Goal: Information Seeking & Learning: Check status

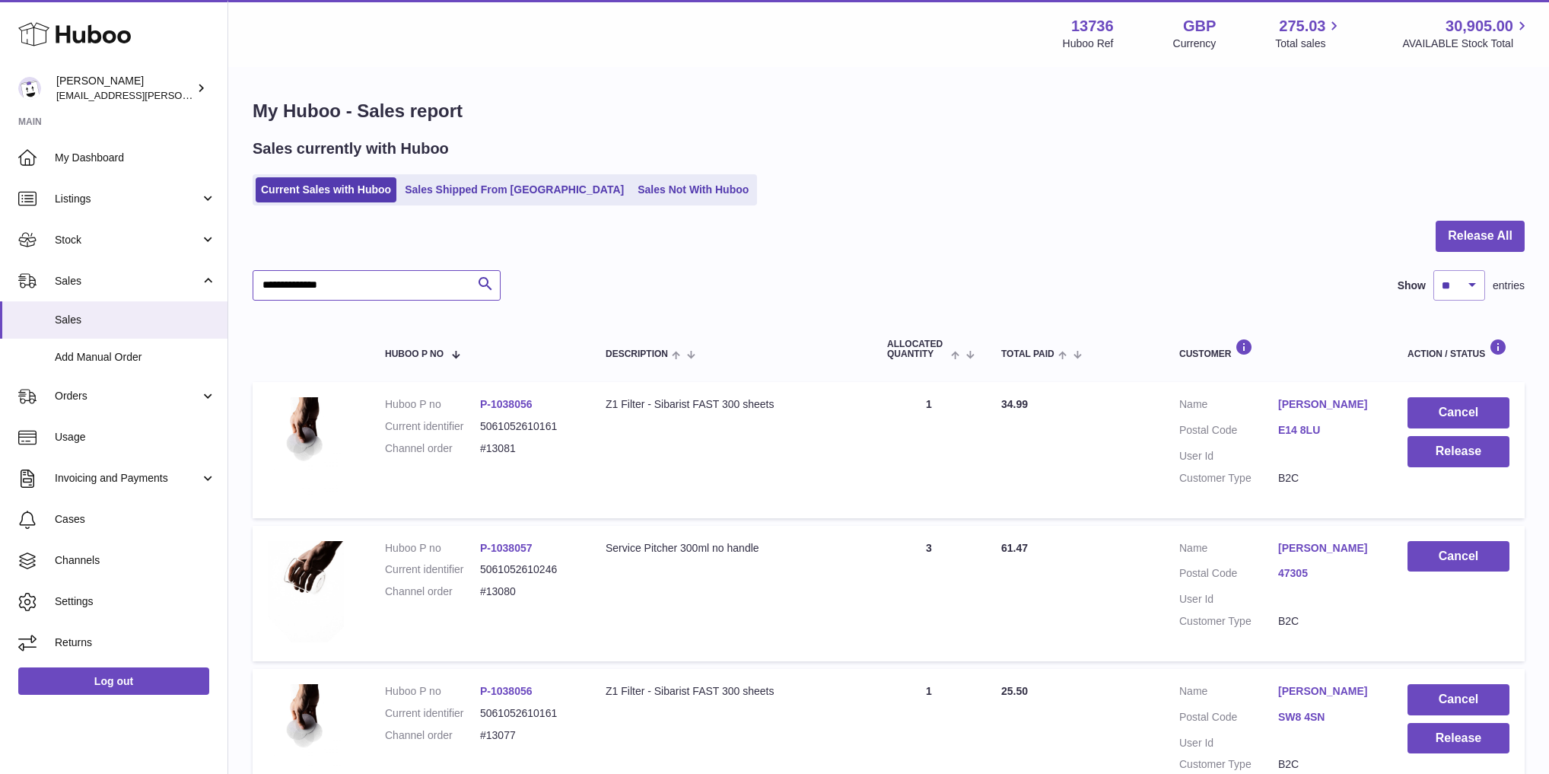
click at [386, 286] on input "**********" at bounding box center [377, 285] width 248 height 30
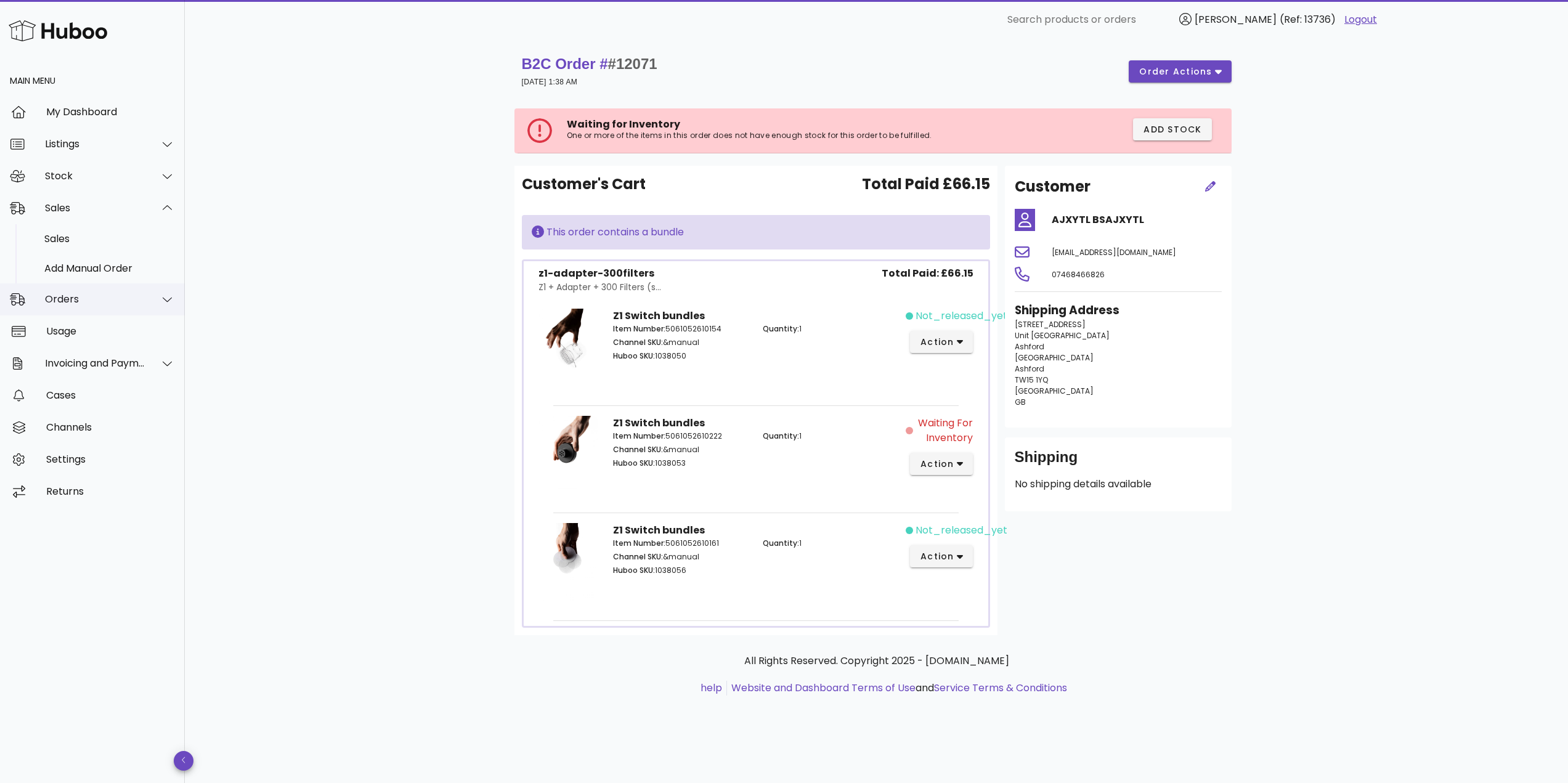
click at [96, 297] on div "Orders" at bounding box center [96, 299] width 100 height 11
click at [92, 262] on div "Orders" at bounding box center [109, 270] width 130 height 27
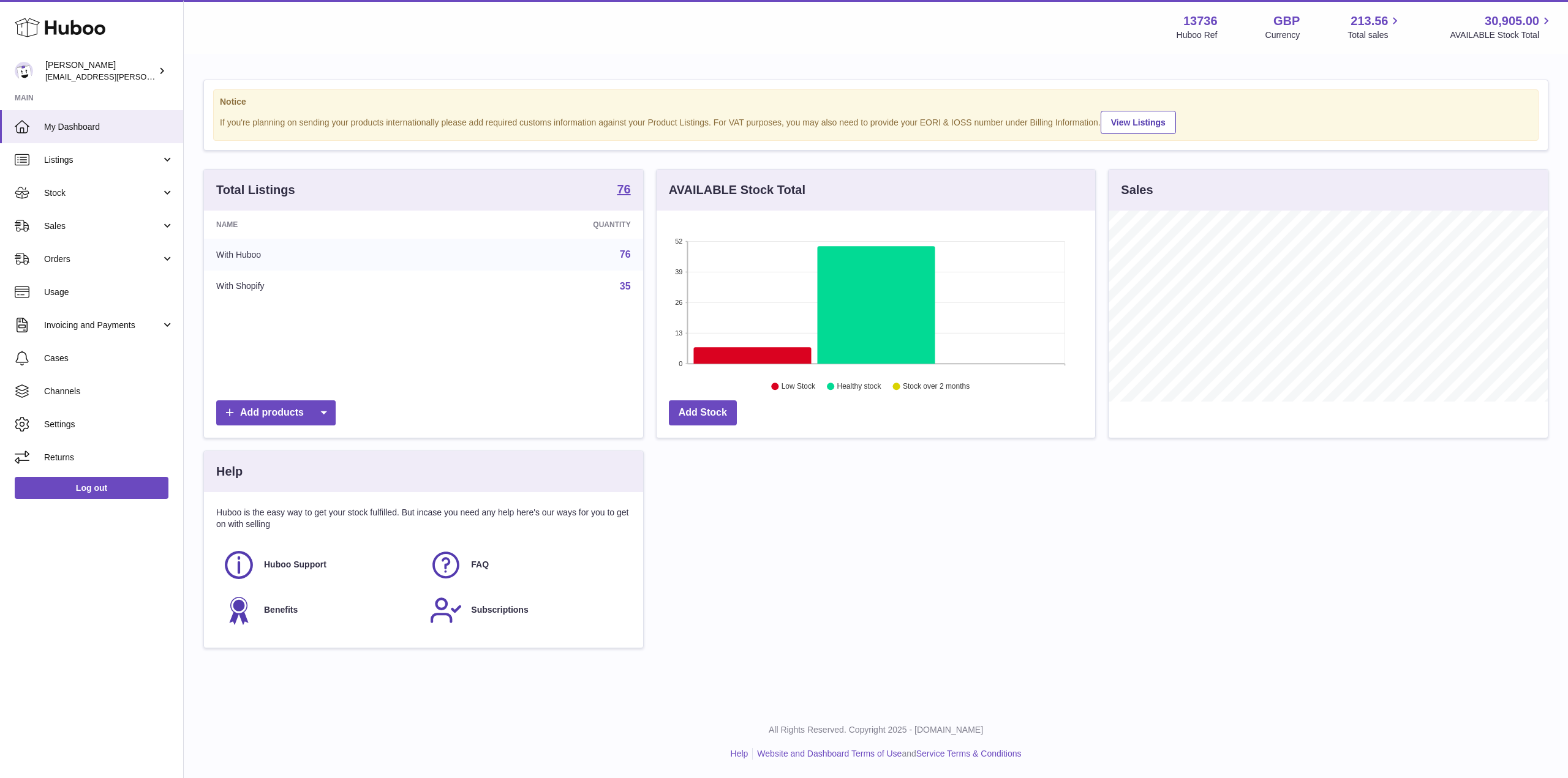
scroll to position [191, 439]
drag, startPoint x: 93, startPoint y: 251, endPoint x: 93, endPoint y: 265, distance: 14.0
click at [93, 251] on link "Orders" at bounding box center [92, 258] width 184 height 33
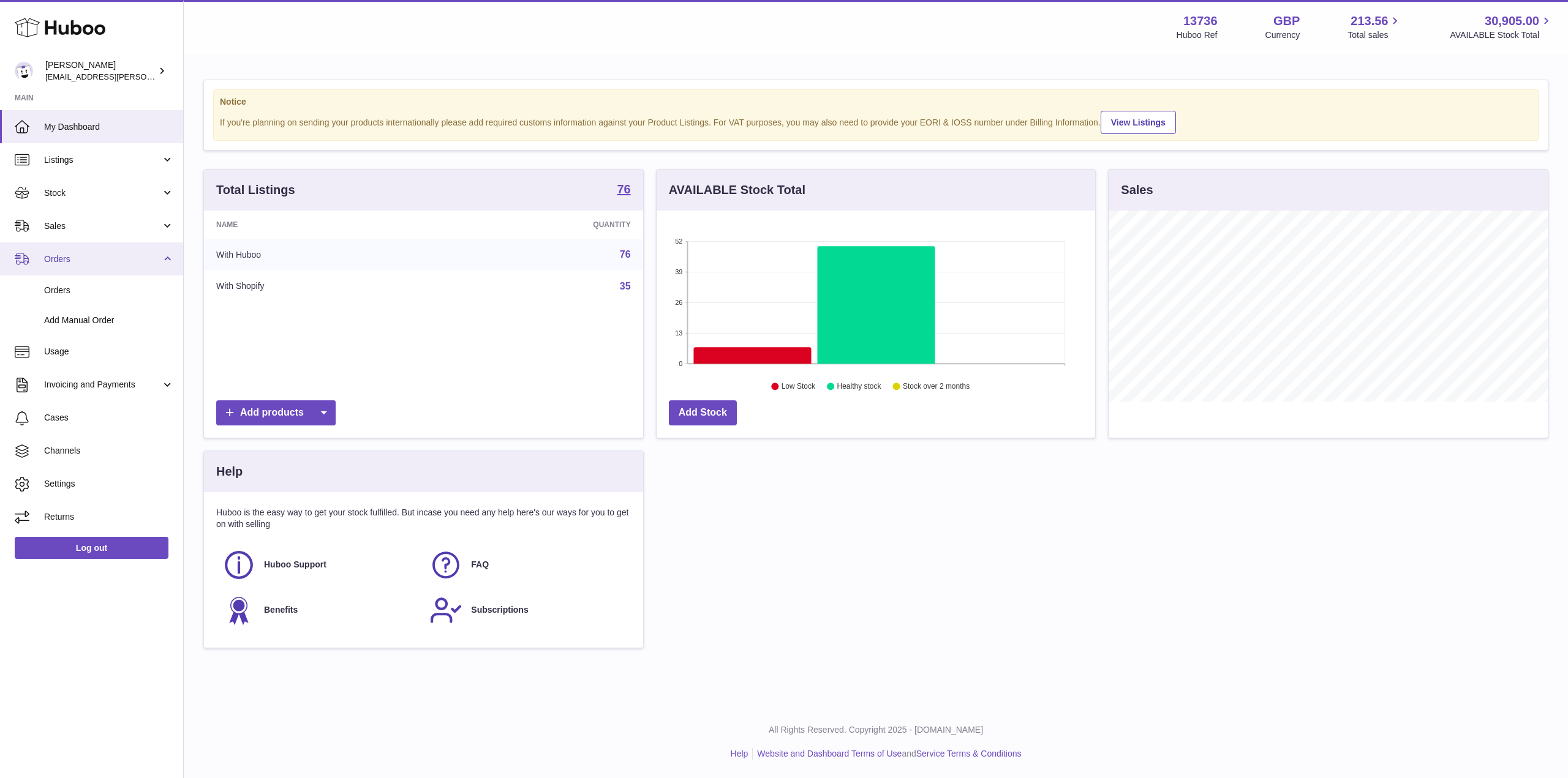
click at [96, 274] on link "Orders" at bounding box center [92, 258] width 184 height 33
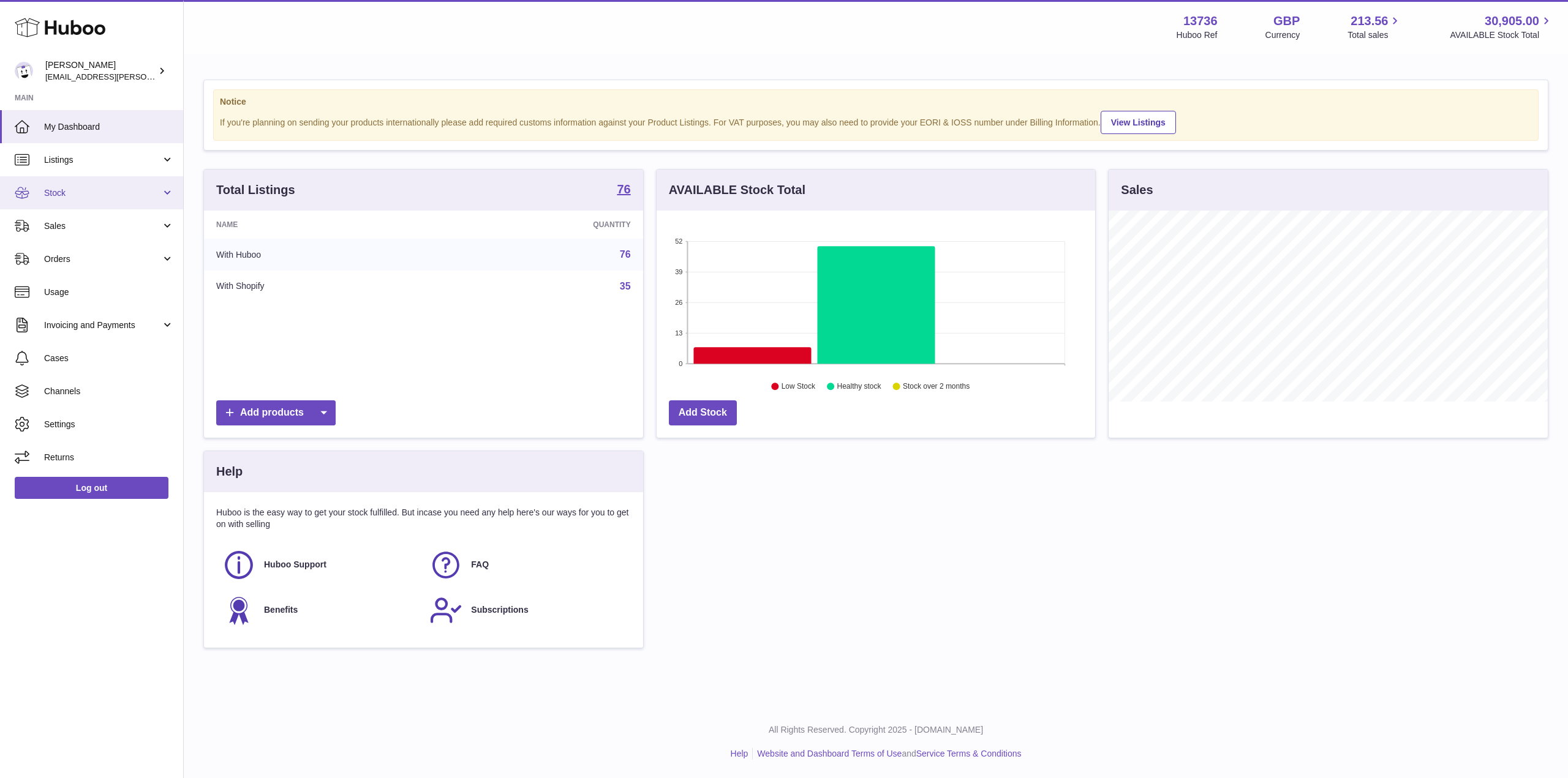
click at [89, 201] on link "Stock" at bounding box center [92, 192] width 184 height 33
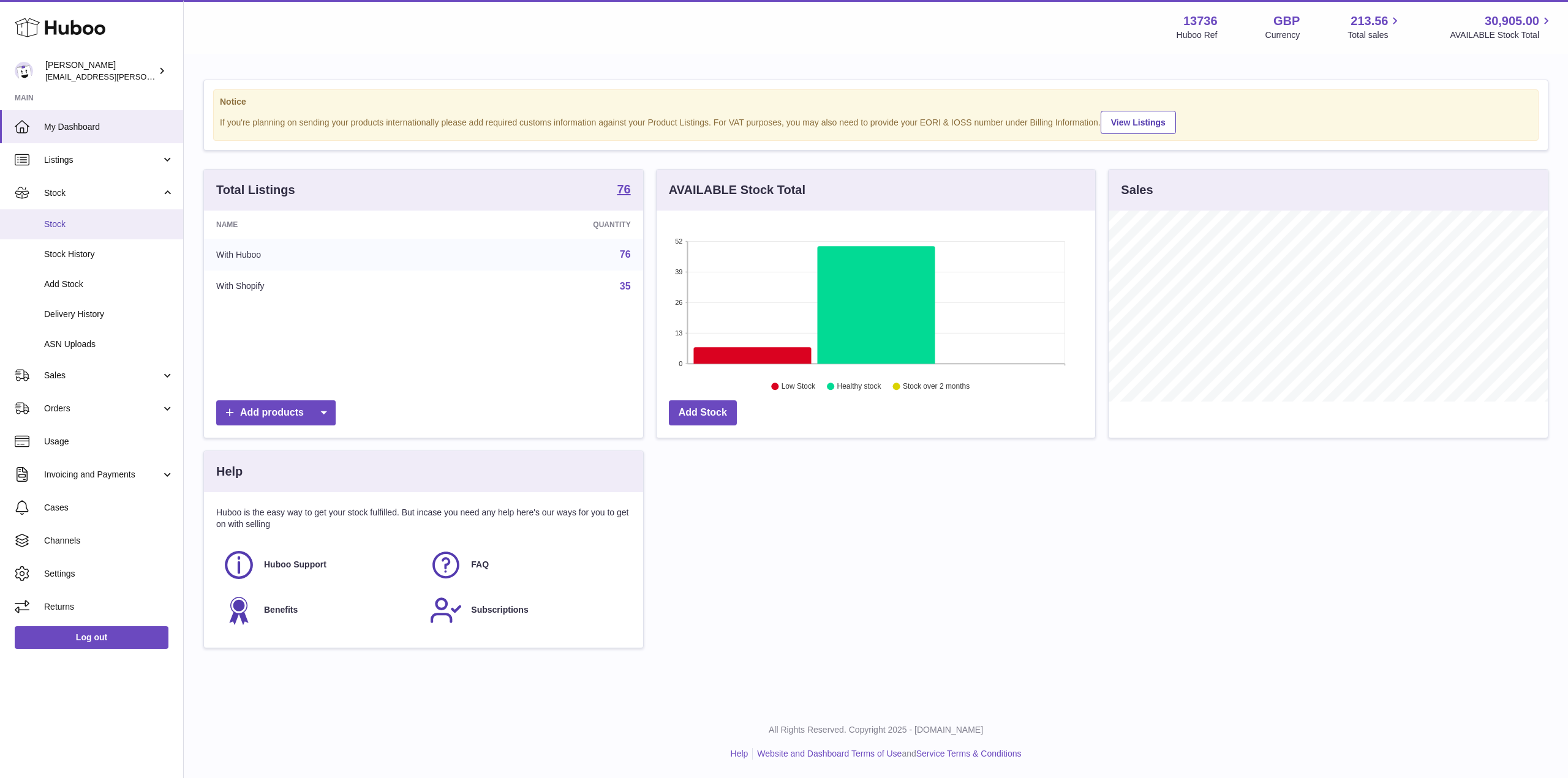
click at [91, 219] on span "Stock" at bounding box center [109, 224] width 130 height 11
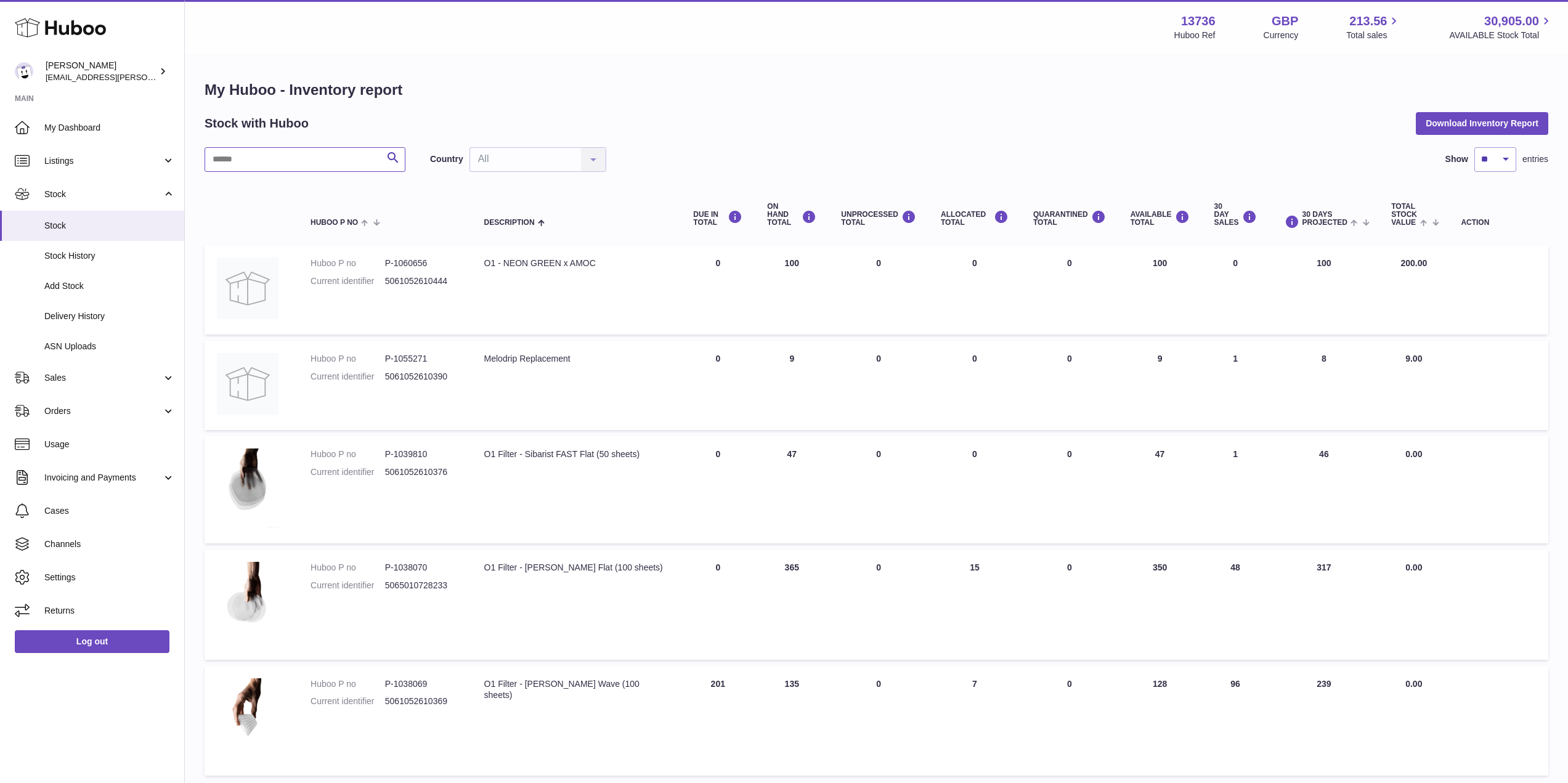
click at [332, 166] on input "text" at bounding box center [305, 160] width 201 height 24
click at [326, 160] on input "text" at bounding box center [305, 160] width 201 height 24
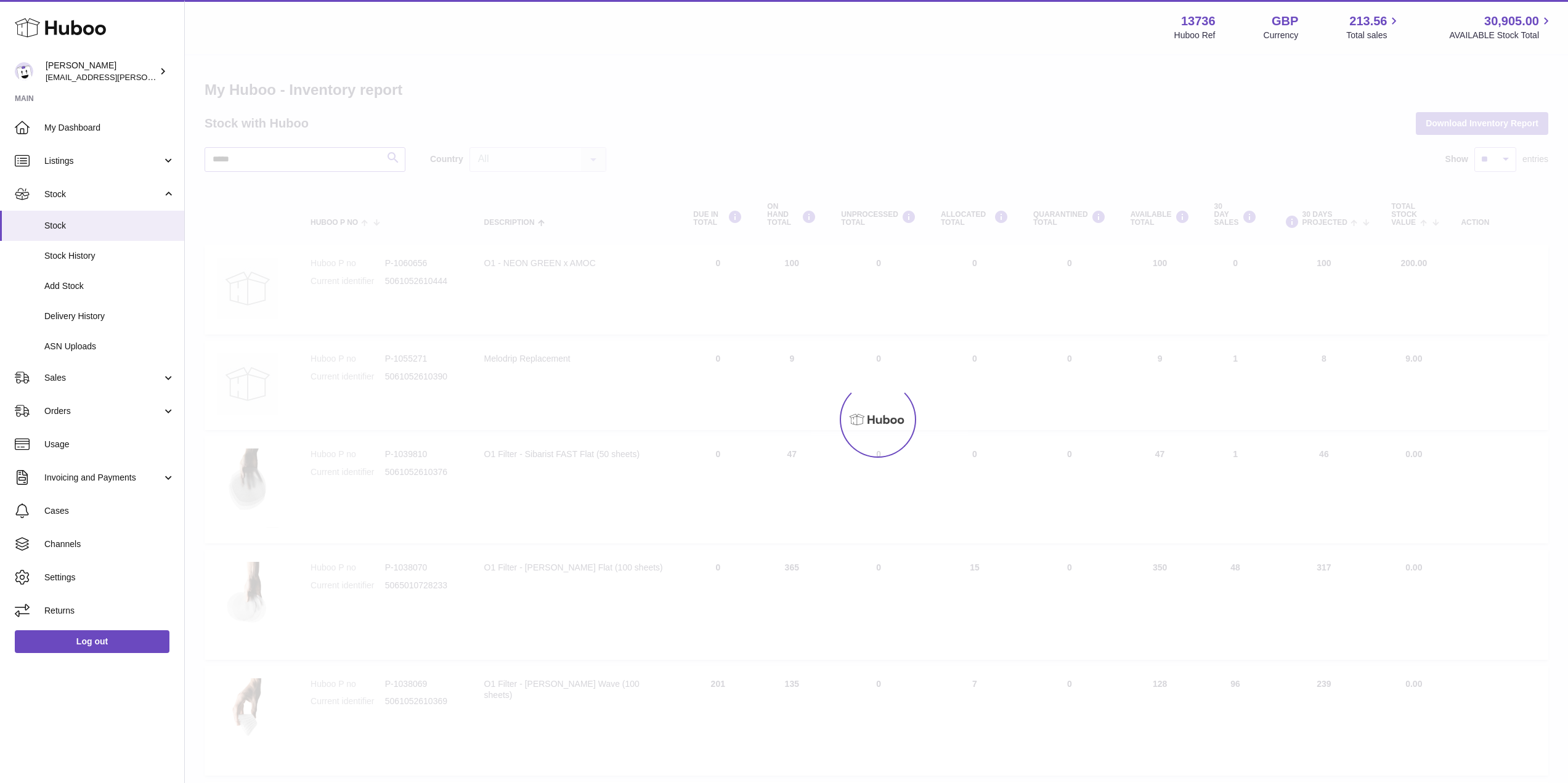
type input "*****"
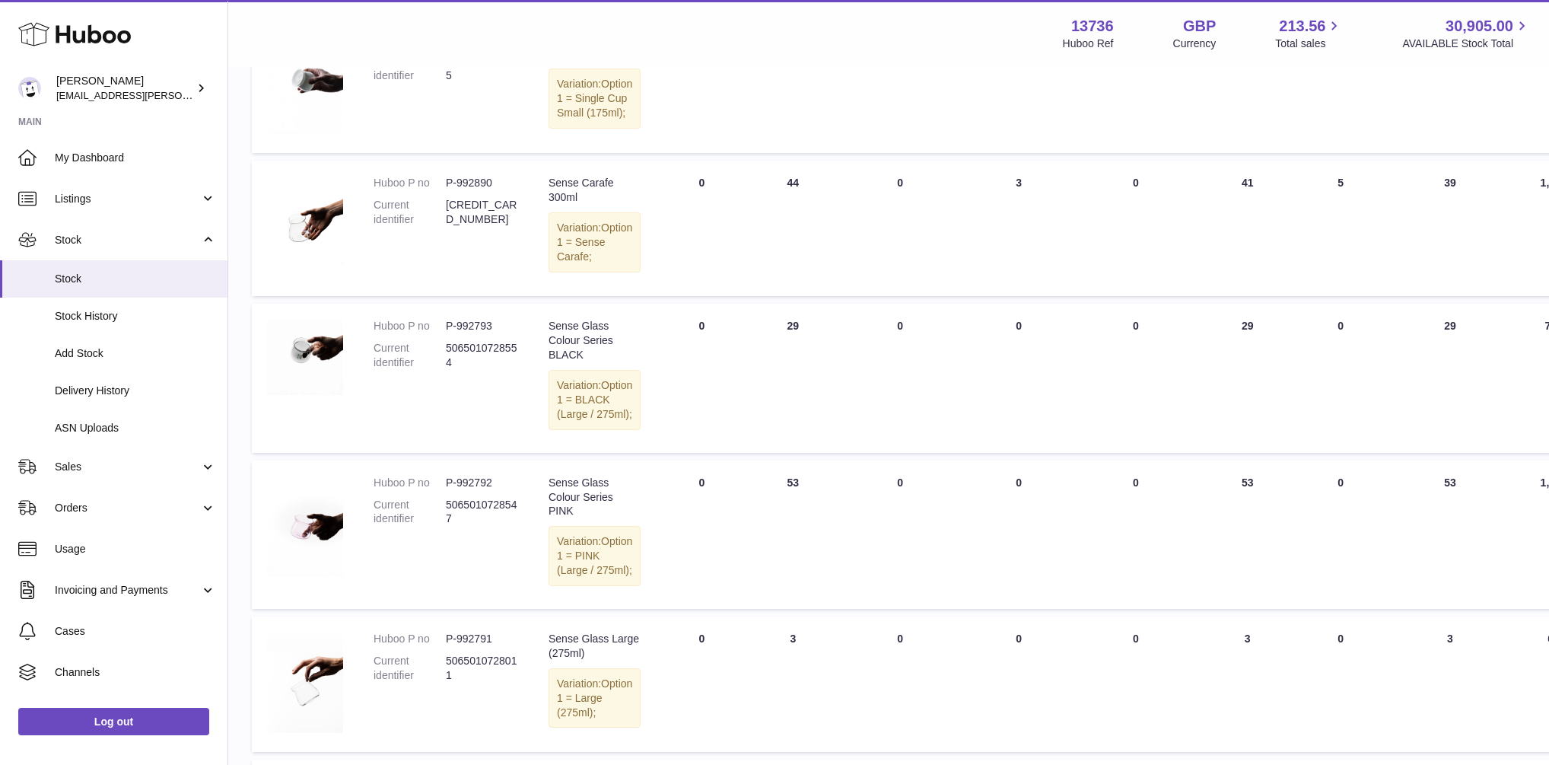
scroll to position [1050, 1]
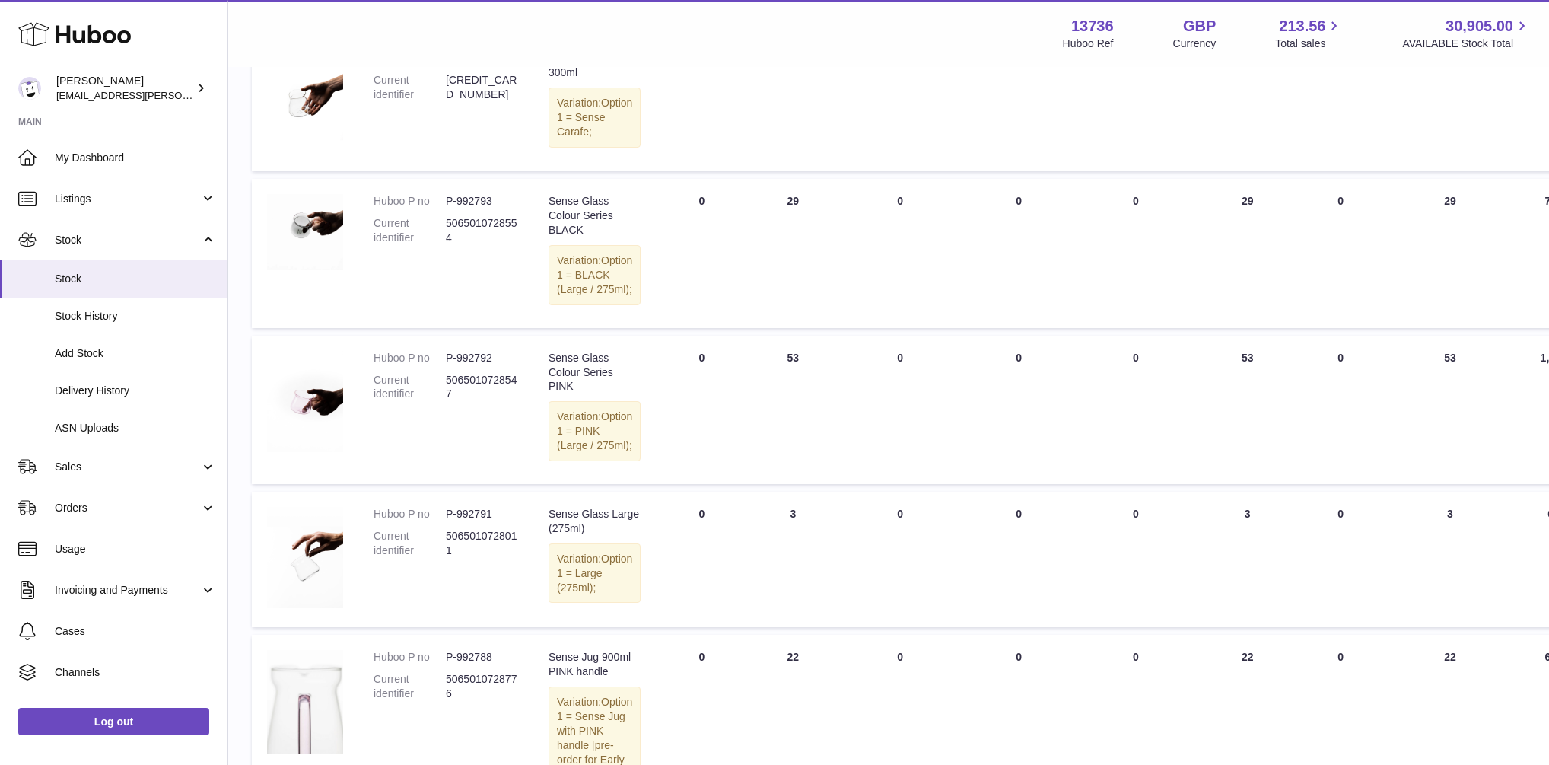
drag, startPoint x: 1230, startPoint y: 582, endPoint x: 1258, endPoint y: 586, distance: 28.4
click at [1258, 484] on td "AVAILABLE Total 53" at bounding box center [1247, 410] width 103 height 148
drag, startPoint x: 1228, startPoint y: 394, endPoint x: 1260, endPoint y: 394, distance: 32.0
click at [1260, 327] on td "AVAILABLE Total 29" at bounding box center [1247, 253] width 103 height 148
drag, startPoint x: 1217, startPoint y: 239, endPoint x: 1254, endPoint y: 239, distance: 36.5
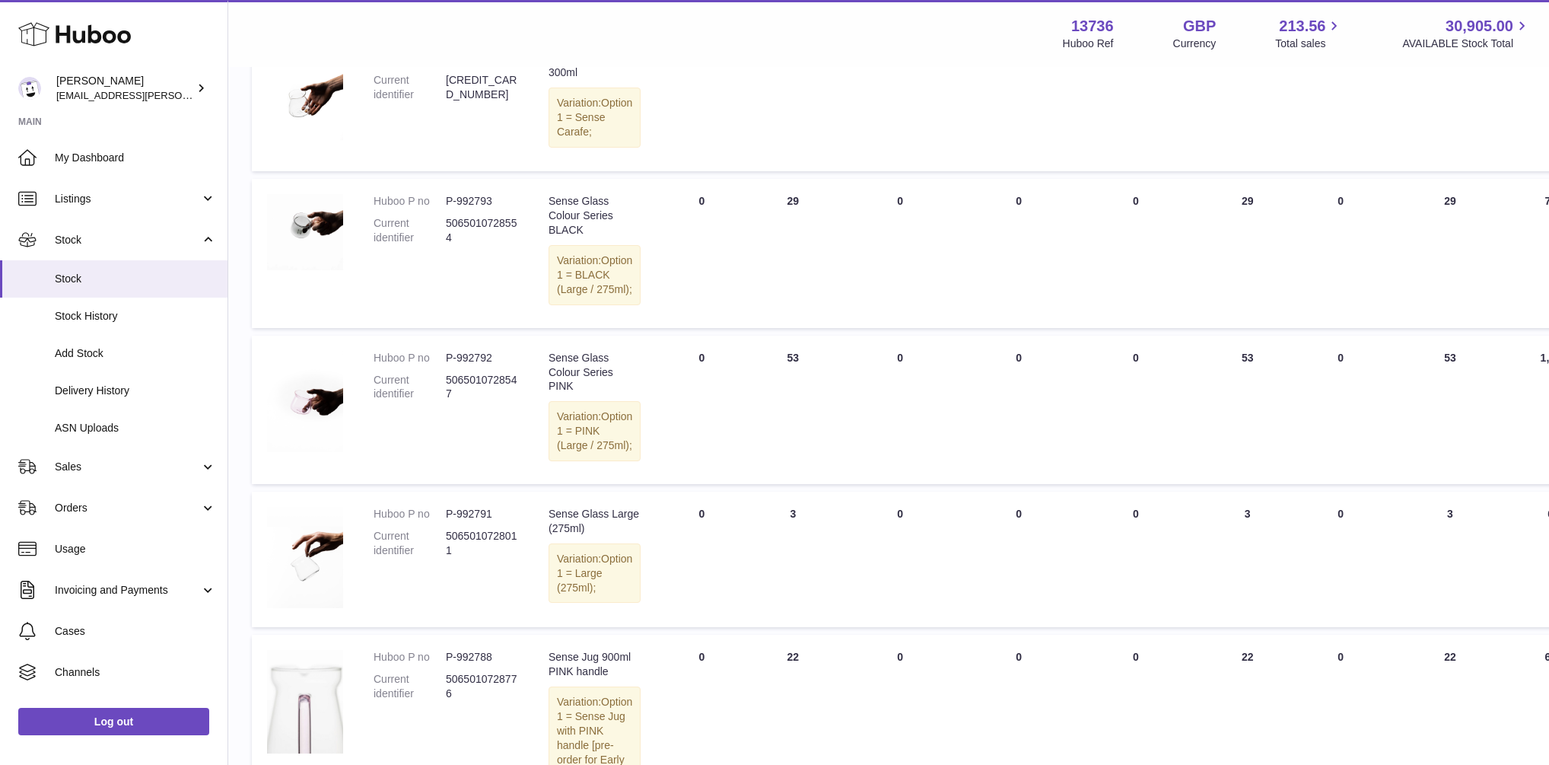
click at [1254, 171] on td "AVAILABLE Total 41" at bounding box center [1247, 103] width 103 height 135
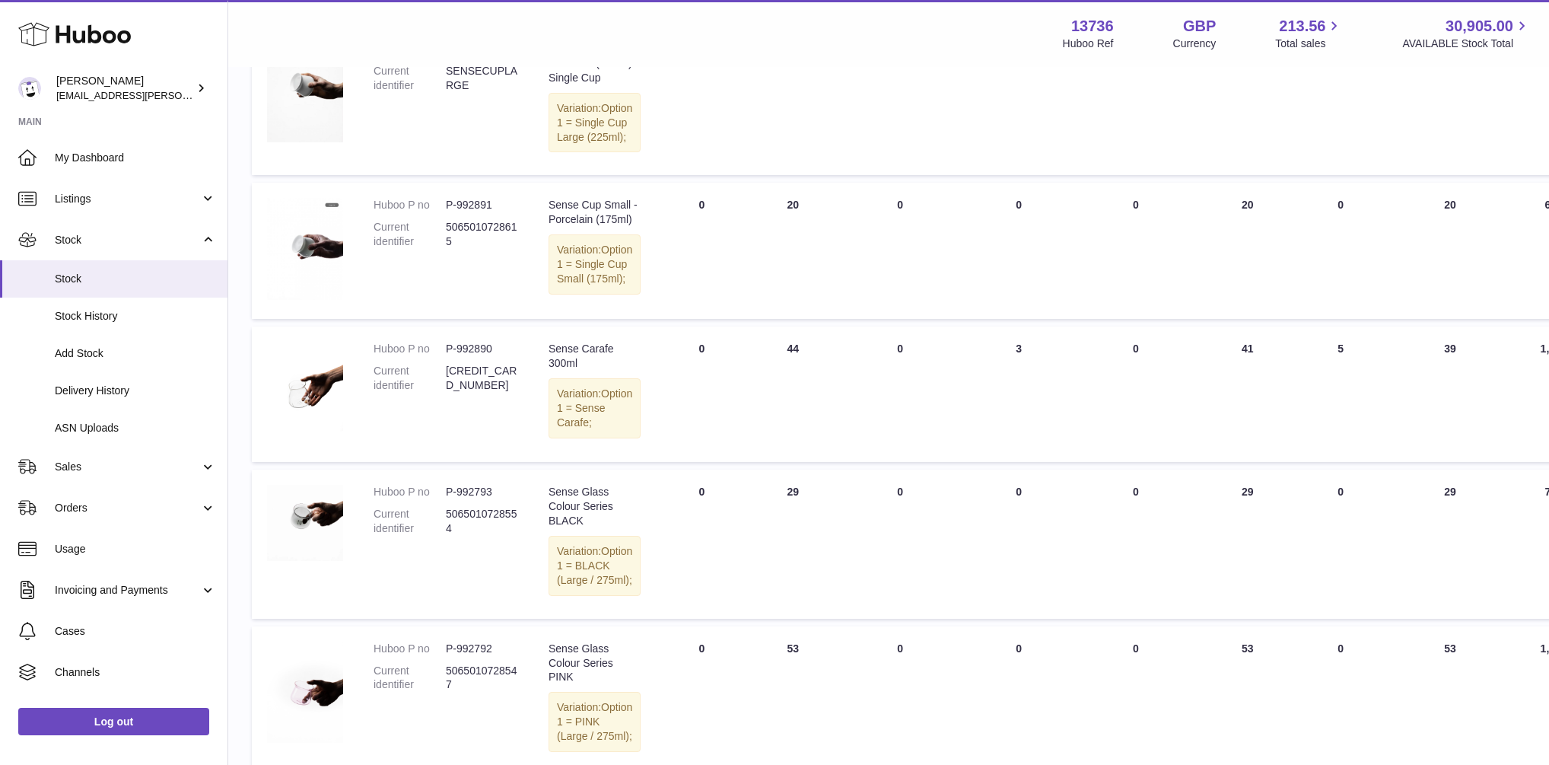
scroll to position [685, 1]
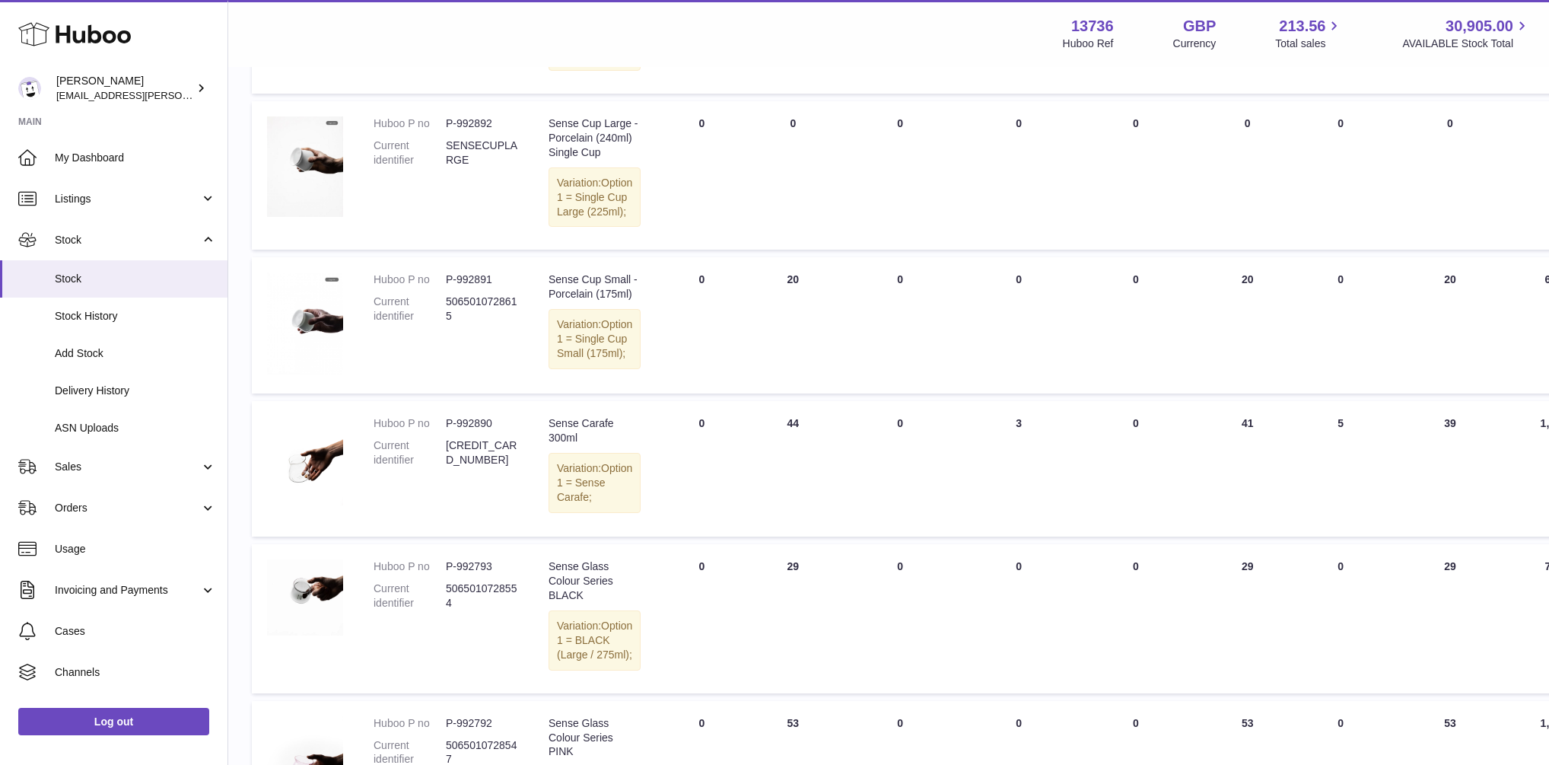
drag, startPoint x: 1238, startPoint y: 406, endPoint x: 1276, endPoint y: 404, distance: 38.1
click at [1275, 393] on td "AVAILABLE Total 20" at bounding box center [1247, 325] width 103 height 136
drag, startPoint x: 546, startPoint y: 406, endPoint x: 600, endPoint y: 436, distance: 62.0
click at [600, 393] on td "Description Sense Cup Small - Porcelain (175ml) Variation: Option 1 = Single Cu…" at bounding box center [594, 325] width 123 height 136
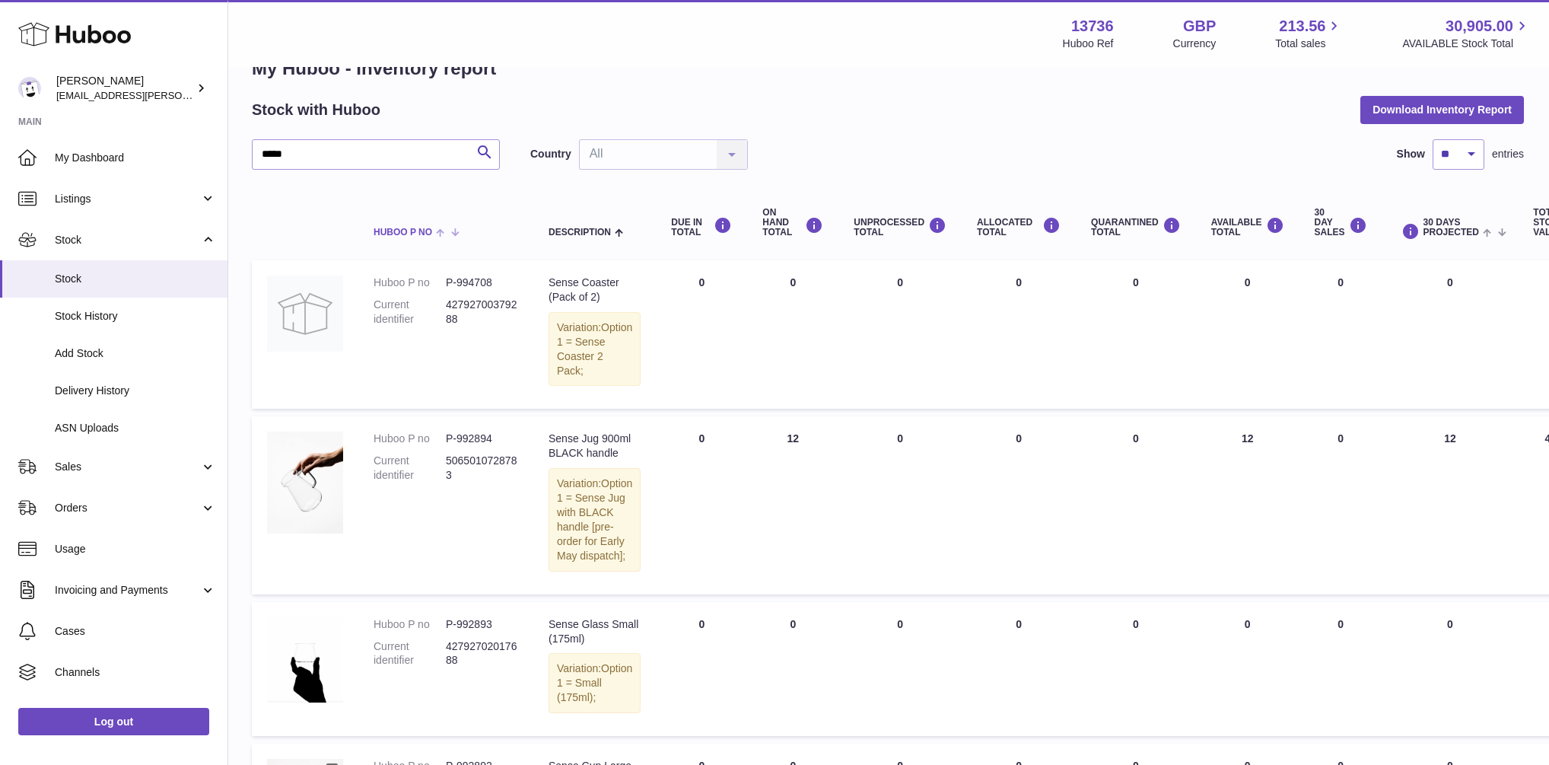
scroll to position [0, 1]
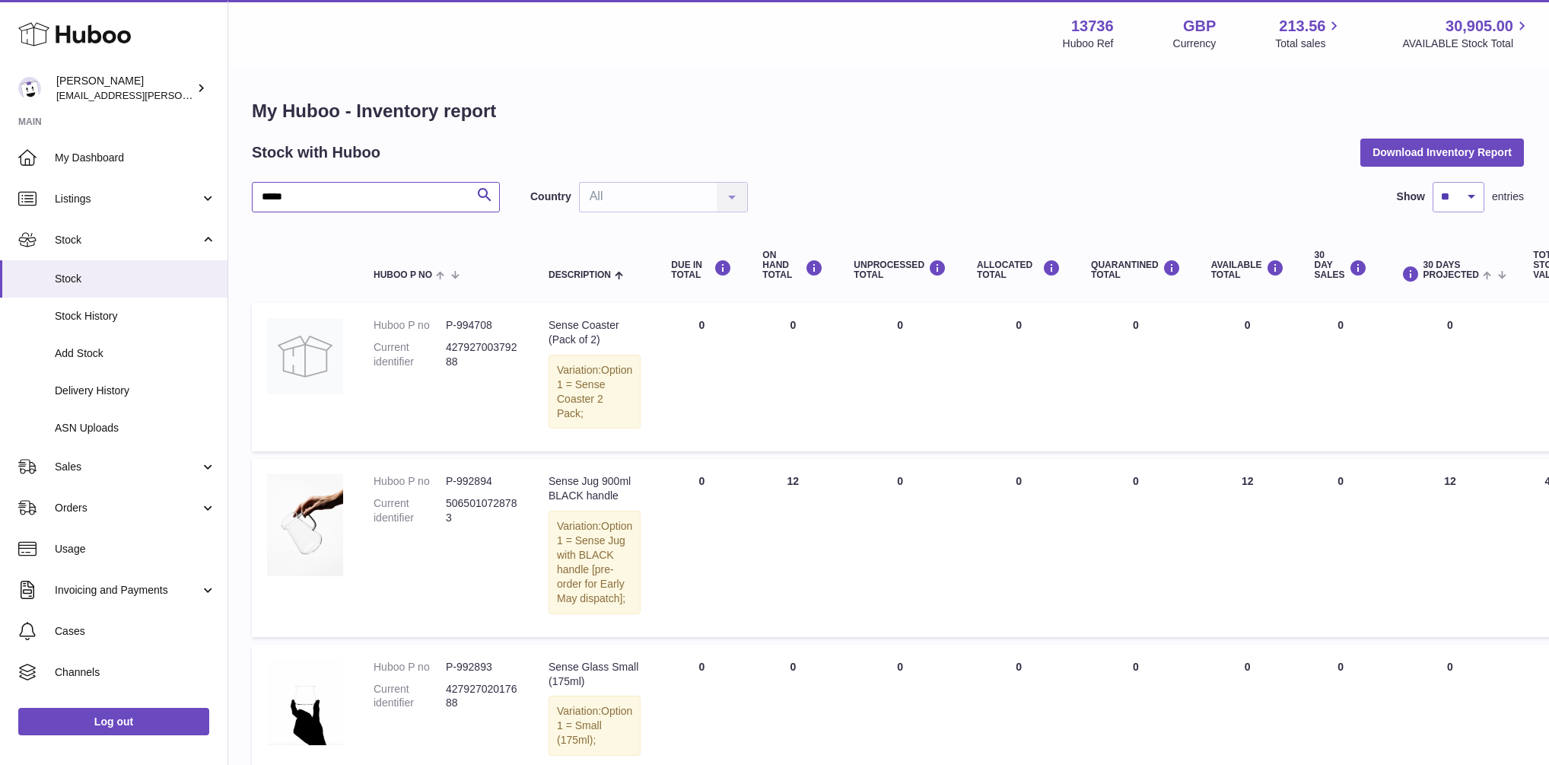
click at [367, 196] on input "*****" at bounding box center [376, 197] width 248 height 30
type input "****"
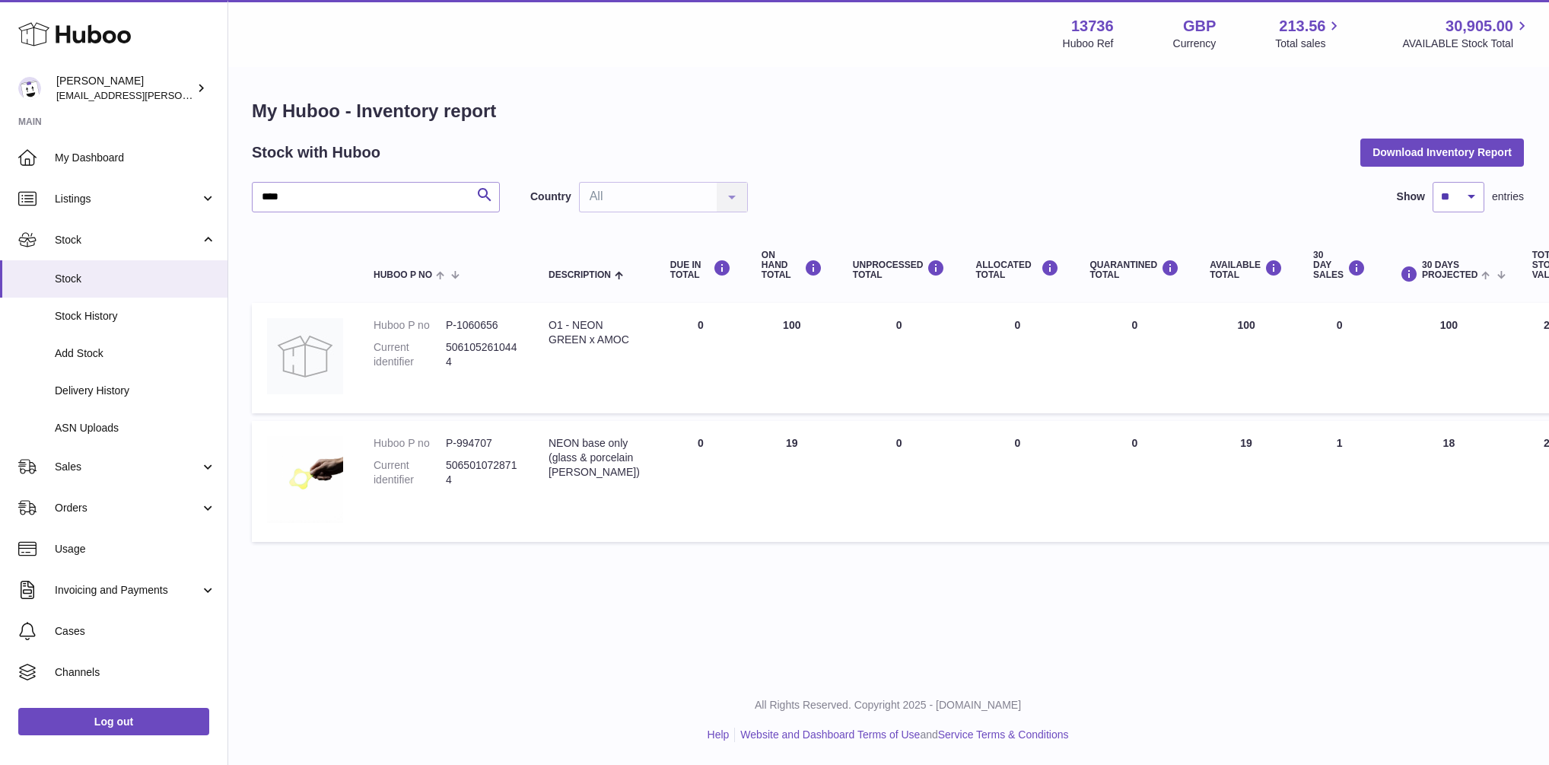
drag, startPoint x: 1220, startPoint y: 326, endPoint x: 1275, endPoint y: 329, distance: 55.6
click at [1273, 328] on td "AVAILABLE Total 100" at bounding box center [1246, 358] width 103 height 110
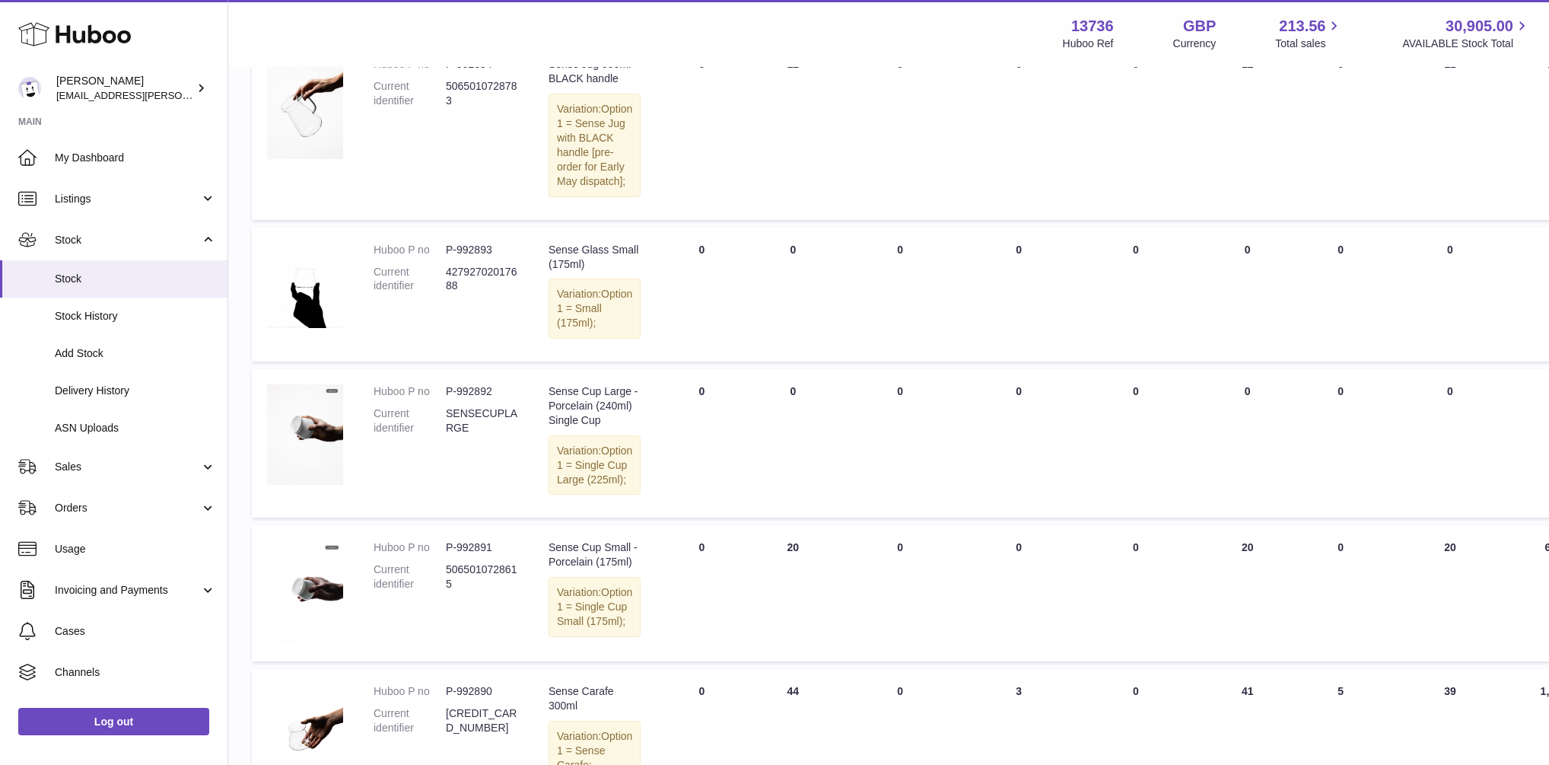
scroll to position [548, 1]
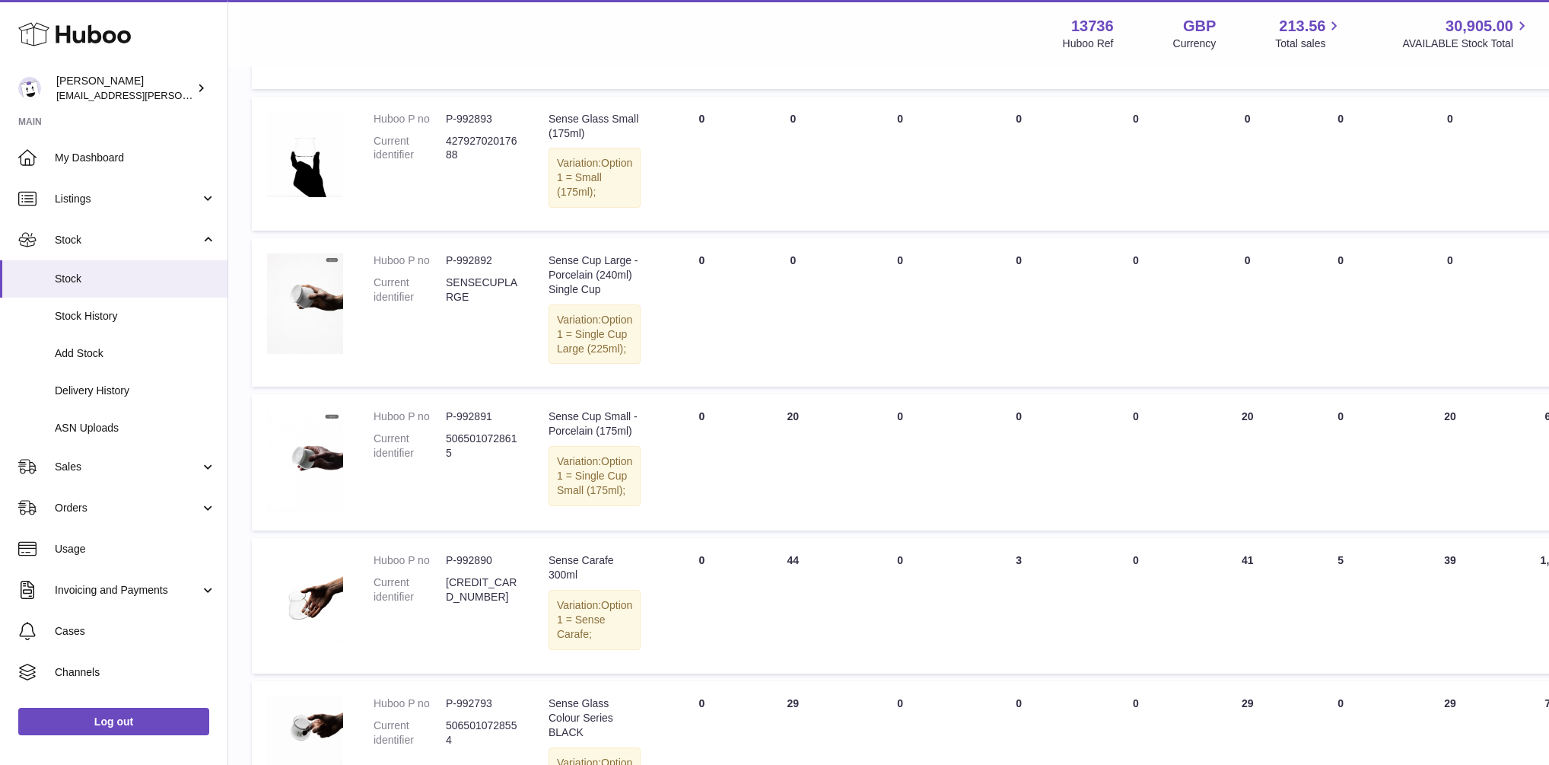
drag, startPoint x: 1227, startPoint y: 548, endPoint x: 1252, endPoint y: 549, distance: 25.9
click at [1252, 530] on td "AVAILABLE Total 20" at bounding box center [1247, 462] width 103 height 136
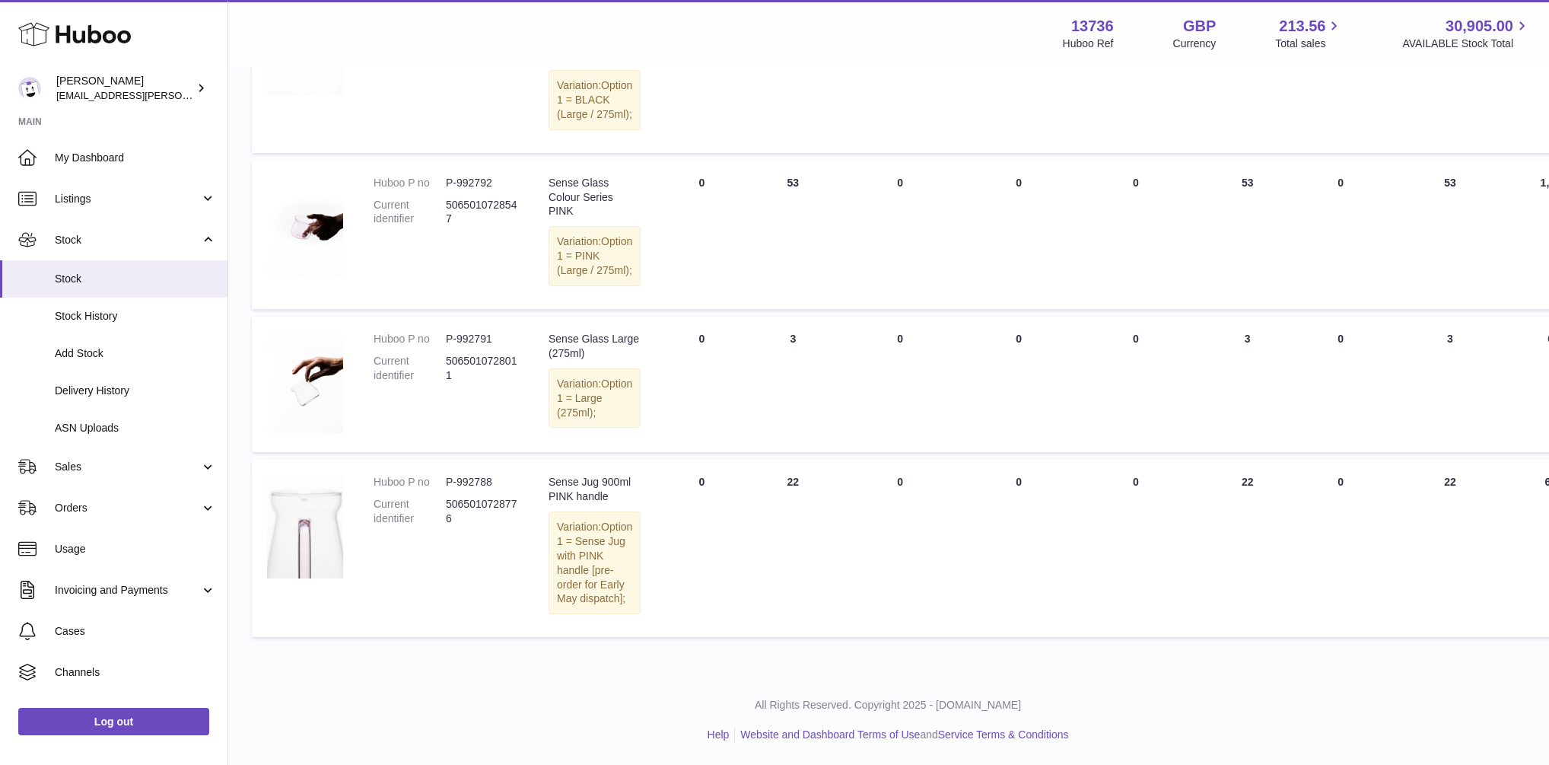
scroll to position [1516, 1]
drag, startPoint x: 1225, startPoint y: 433, endPoint x: 1240, endPoint y: 437, distance: 15.7
click at [1240, 460] on td "AVAILABLE Total 22" at bounding box center [1247, 548] width 103 height 177
click at [1175, 460] on td "QUARANTINED Total 0" at bounding box center [1136, 548] width 120 height 177
click at [320, 484] on img at bounding box center [305, 526] width 76 height 103
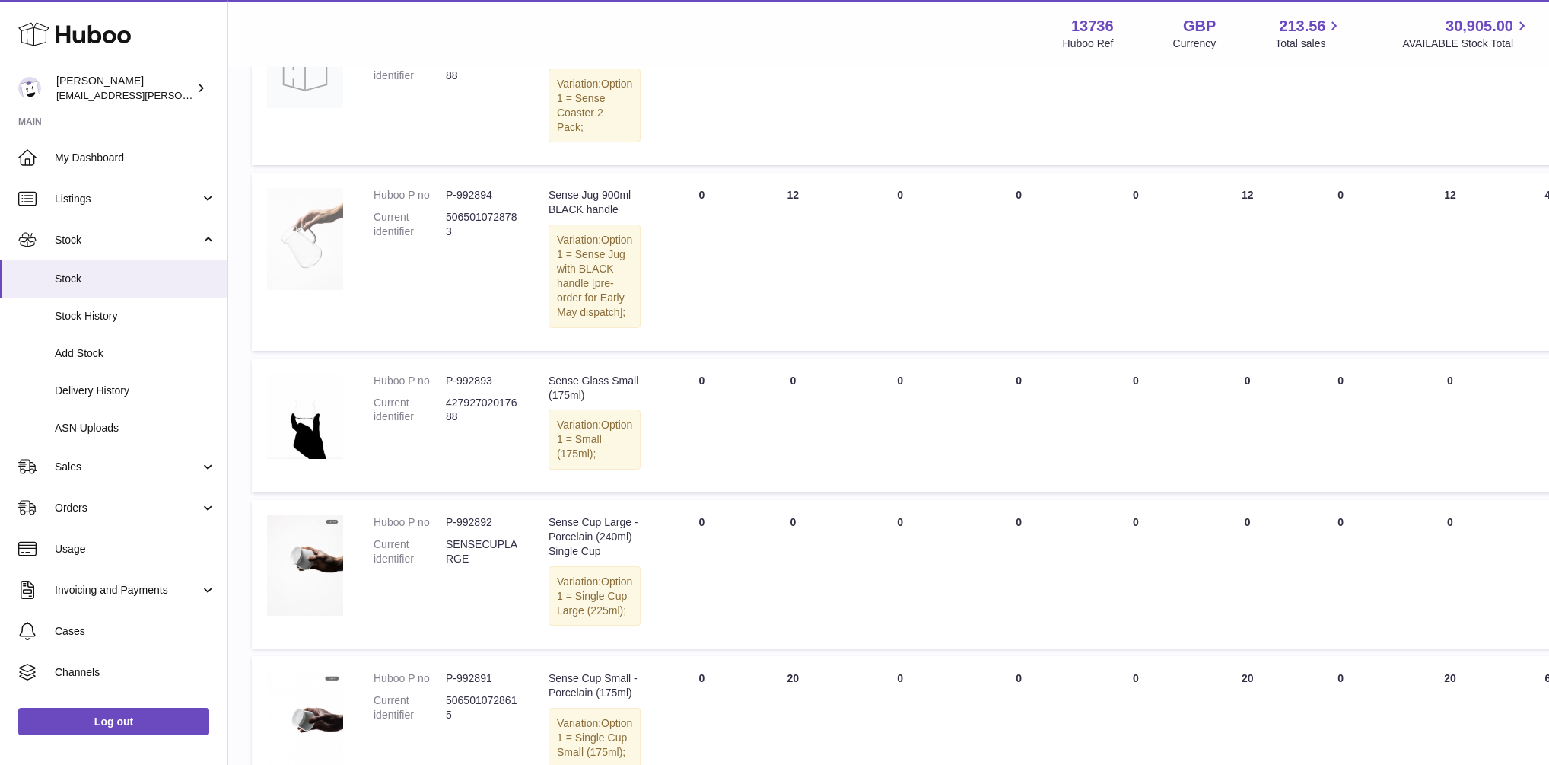
scroll to position [238, 1]
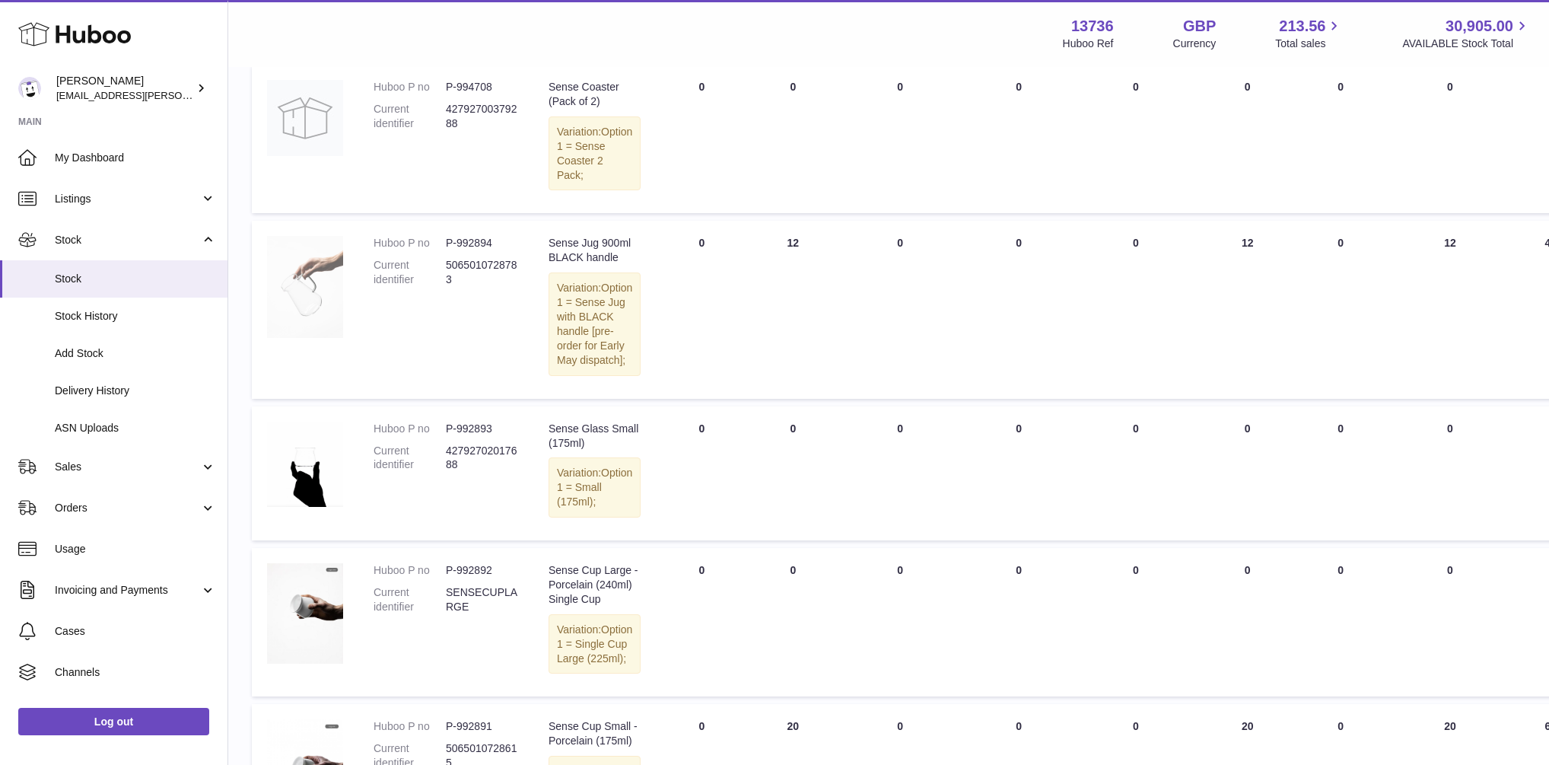
click at [313, 300] on img at bounding box center [305, 286] width 76 height 101
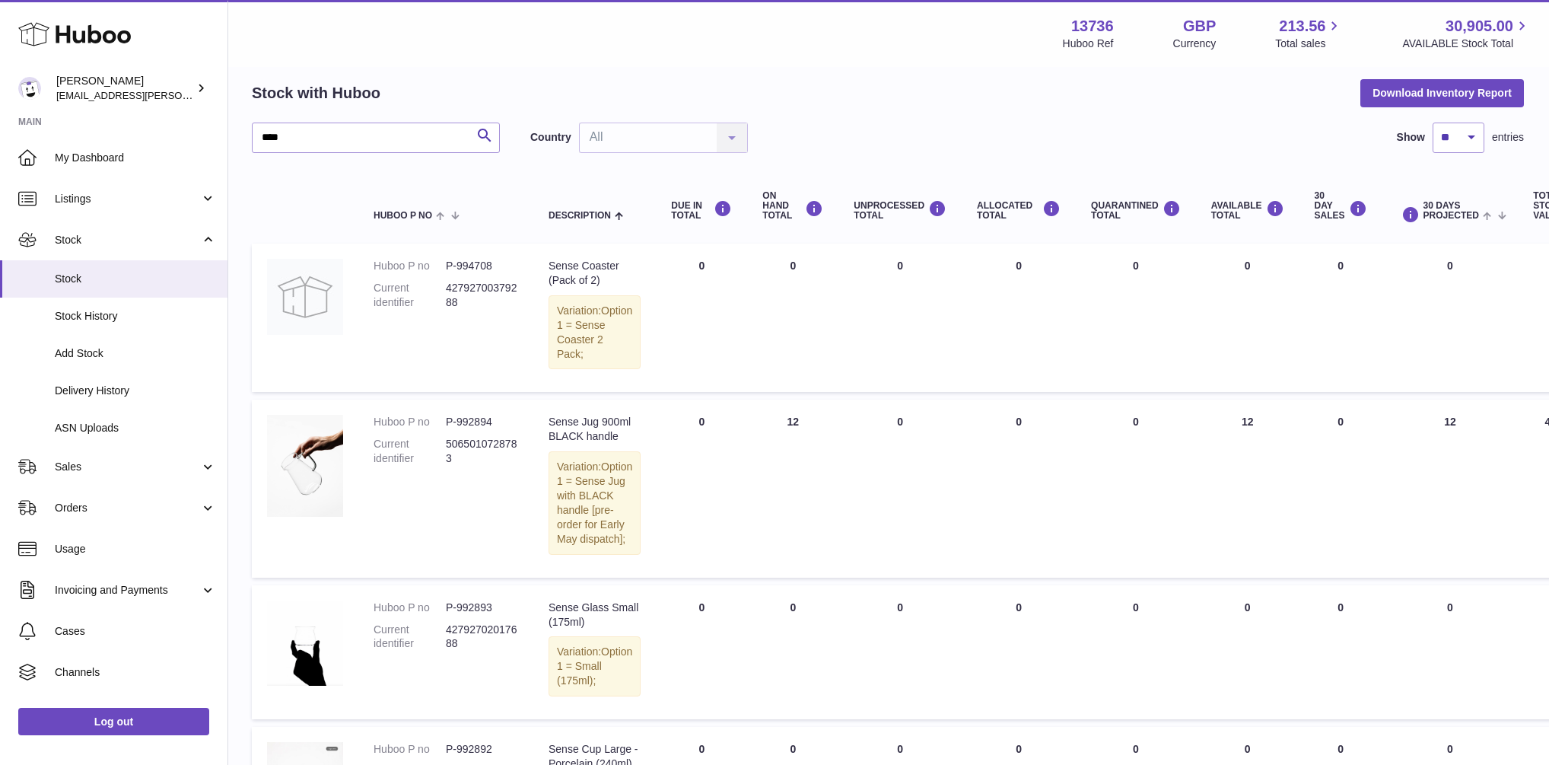
scroll to position [56, 1]
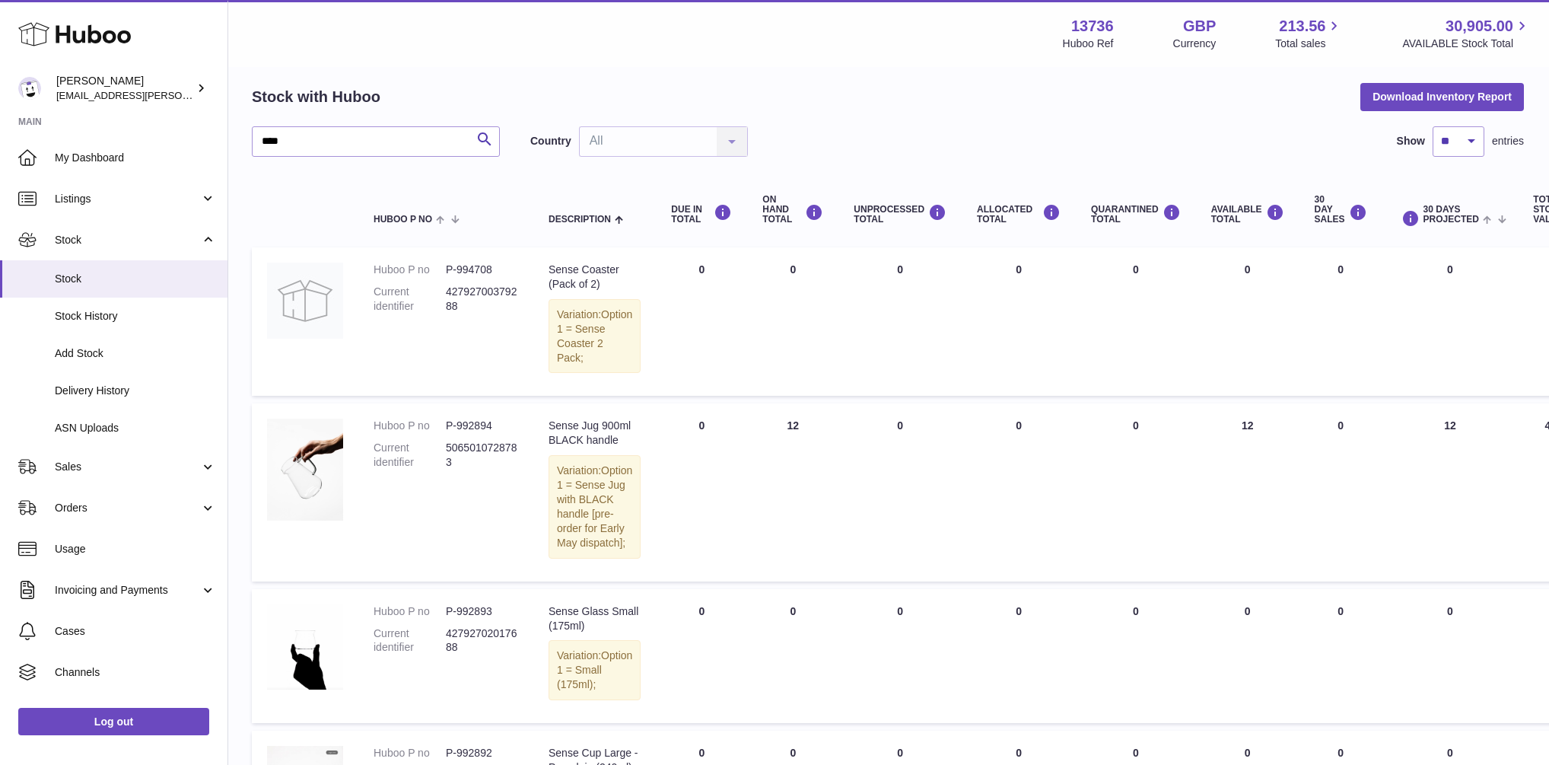
drag, startPoint x: 1227, startPoint y: 438, endPoint x: 1243, endPoint y: 440, distance: 16.9
click at [1243, 440] on td "AVAILABLE Total 12" at bounding box center [1247, 491] width 103 height 177
click at [350, 150] on input "****" at bounding box center [376, 141] width 248 height 30
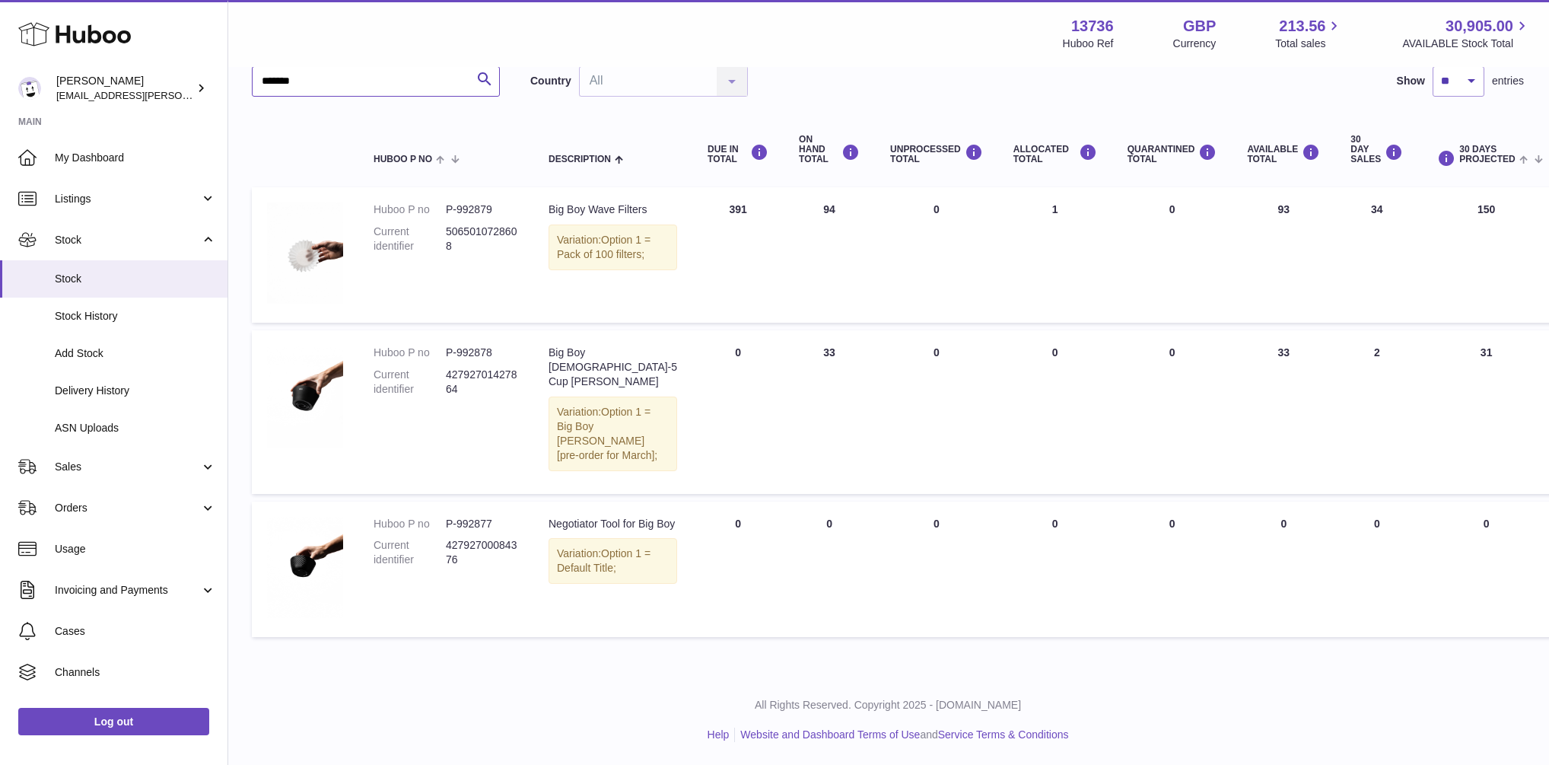
scroll to position [80, 1]
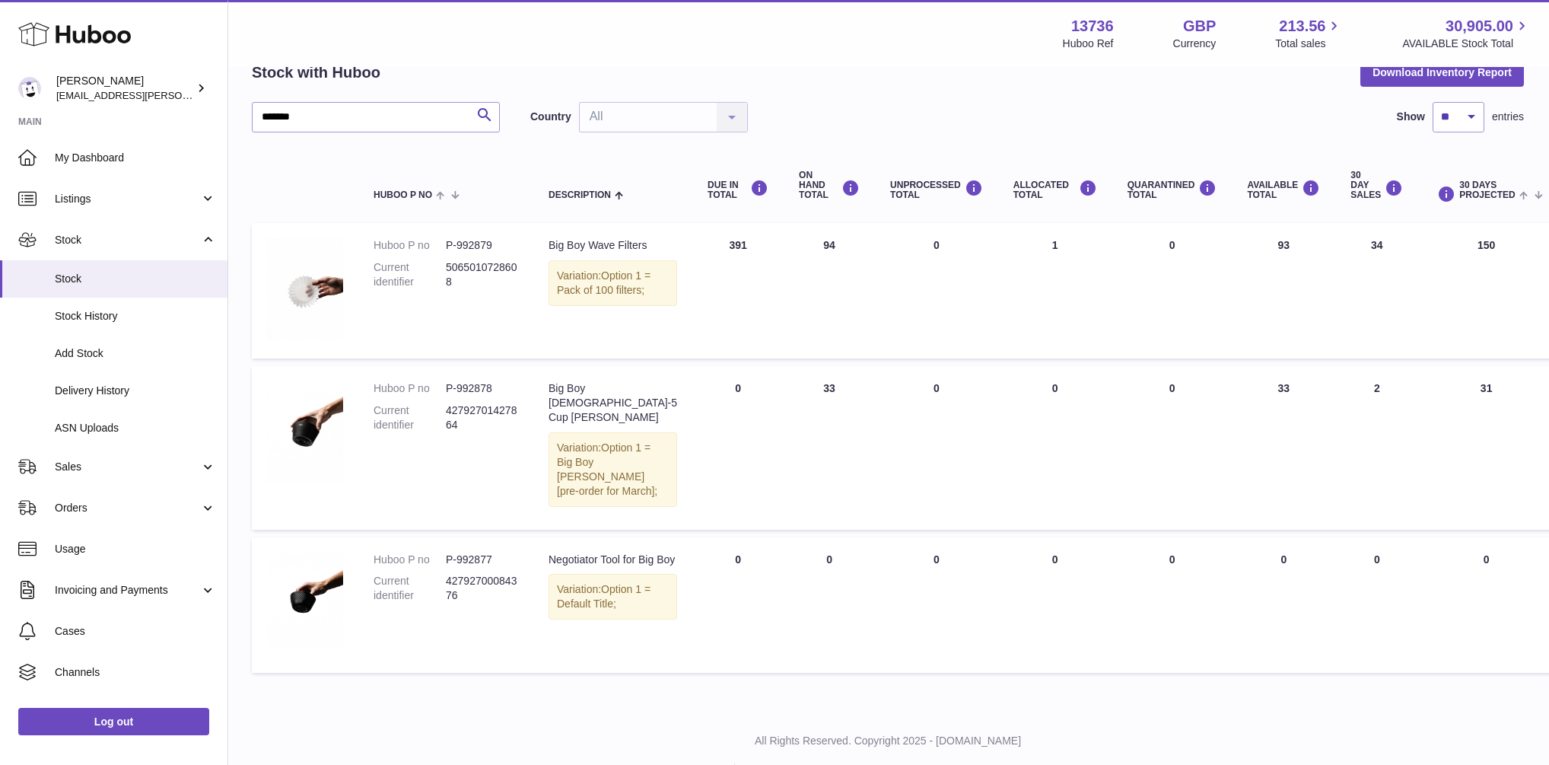
drag, startPoint x: 1230, startPoint y: 398, endPoint x: 1257, endPoint y: 399, distance: 27.4
click at [1257, 399] on td "AVAILABLE Total 33" at bounding box center [1283, 447] width 103 height 163
drag, startPoint x: 1215, startPoint y: 240, endPoint x: 1251, endPoint y: 241, distance: 35.8
click at [1251, 241] on td "AVAILABLE Total 93" at bounding box center [1283, 290] width 103 height 135
click at [1255, 286] on td "AVAILABLE Total 93" at bounding box center [1283, 290] width 103 height 135
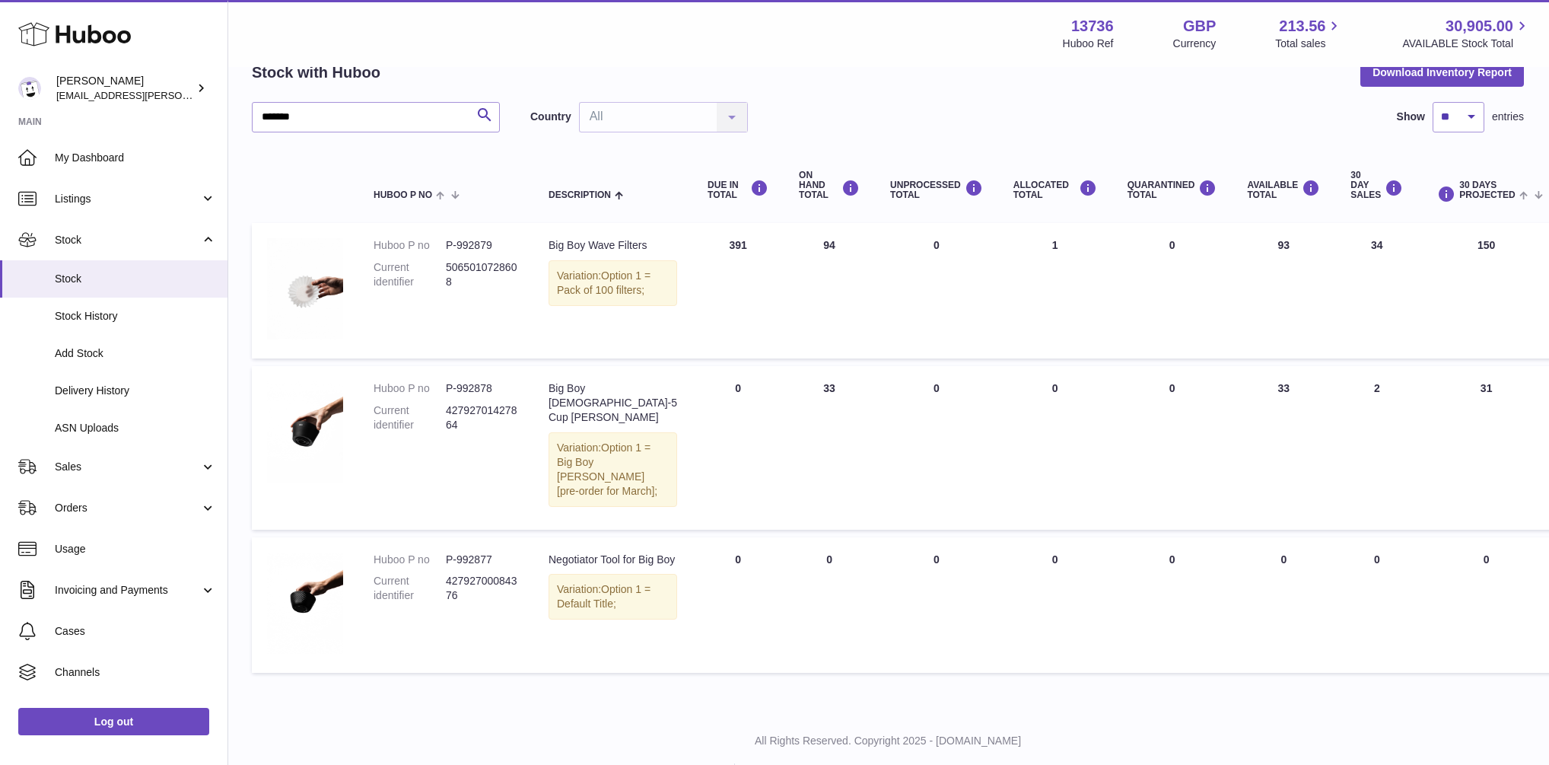
drag, startPoint x: 1227, startPoint y: 399, endPoint x: 1247, endPoint y: 399, distance: 20.5
click at [1247, 399] on td "AVAILABLE Total 33" at bounding box center [1283, 447] width 103 height 163
drag, startPoint x: 1223, startPoint y: 246, endPoint x: 1238, endPoint y: 246, distance: 14.5
click at [1238, 246] on td "AVAILABLE Total 93" at bounding box center [1283, 290] width 103 height 135
click at [1232, 247] on td "AVAILABLE Total 93" at bounding box center [1283, 290] width 103 height 135
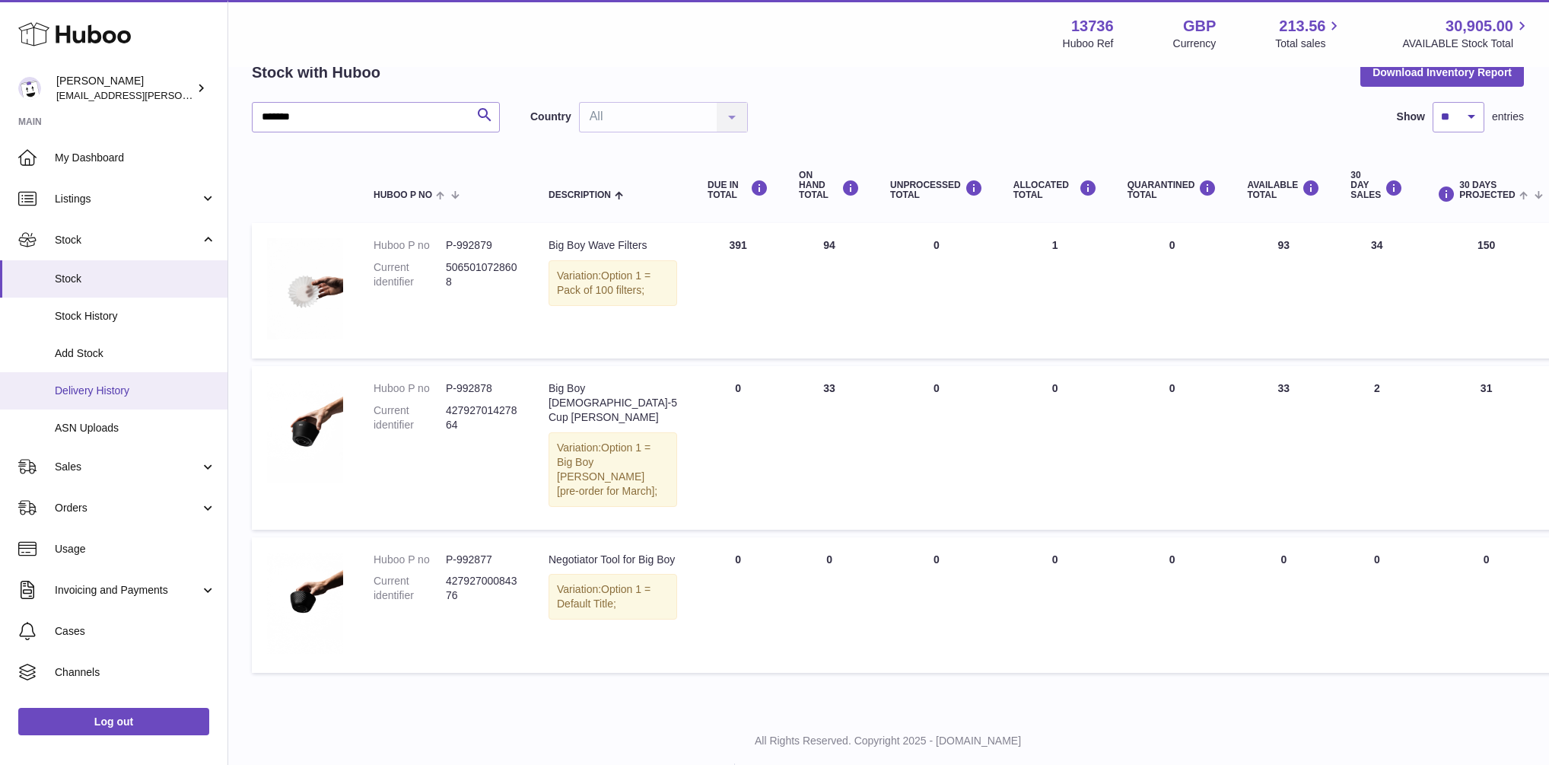
click at [108, 389] on span "Delivery History" at bounding box center [135, 390] width 161 height 14
click at [352, 119] on input "*******" at bounding box center [376, 117] width 248 height 30
type input "*"
type input "*********"
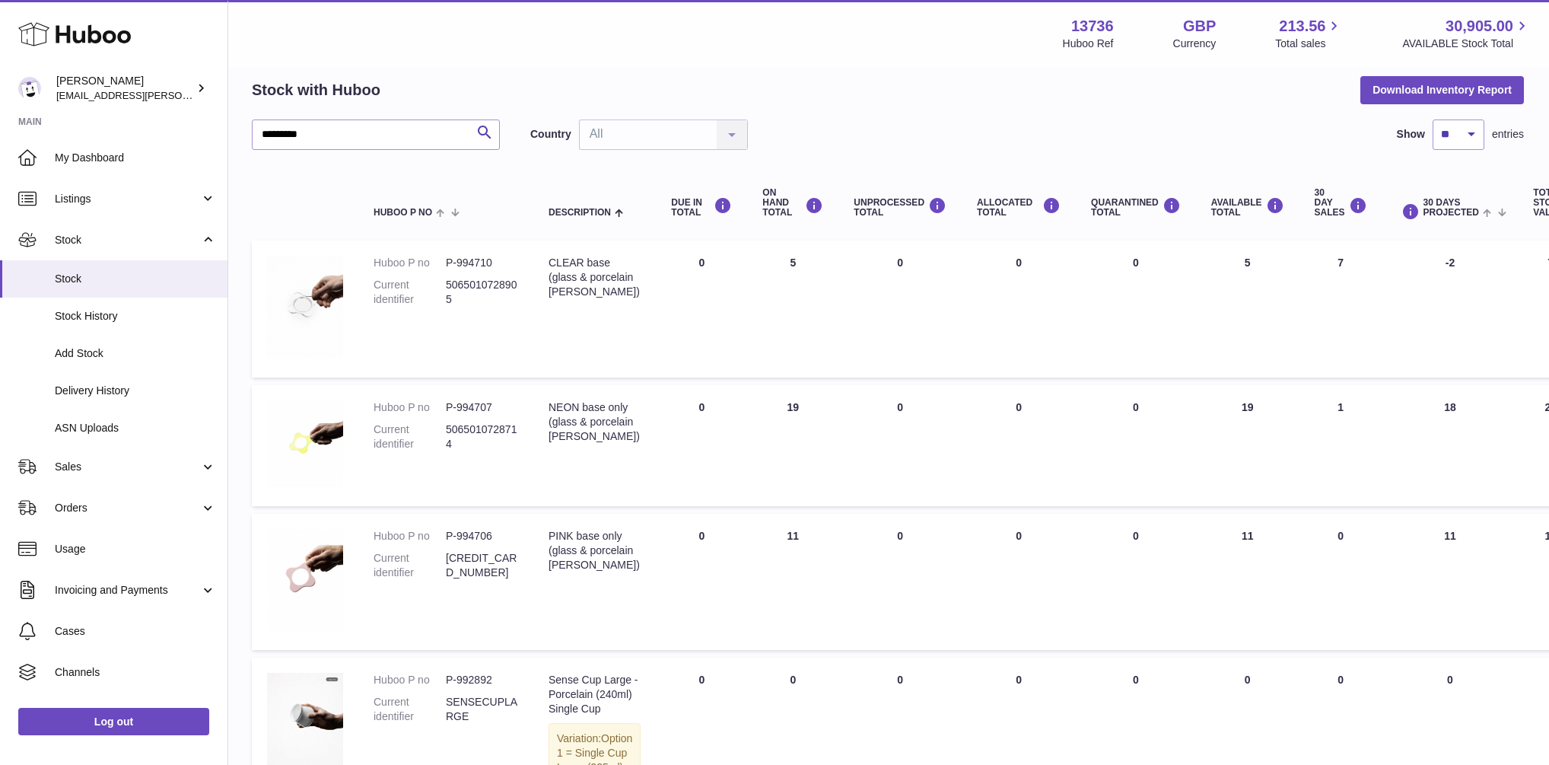
scroll to position [0, 1]
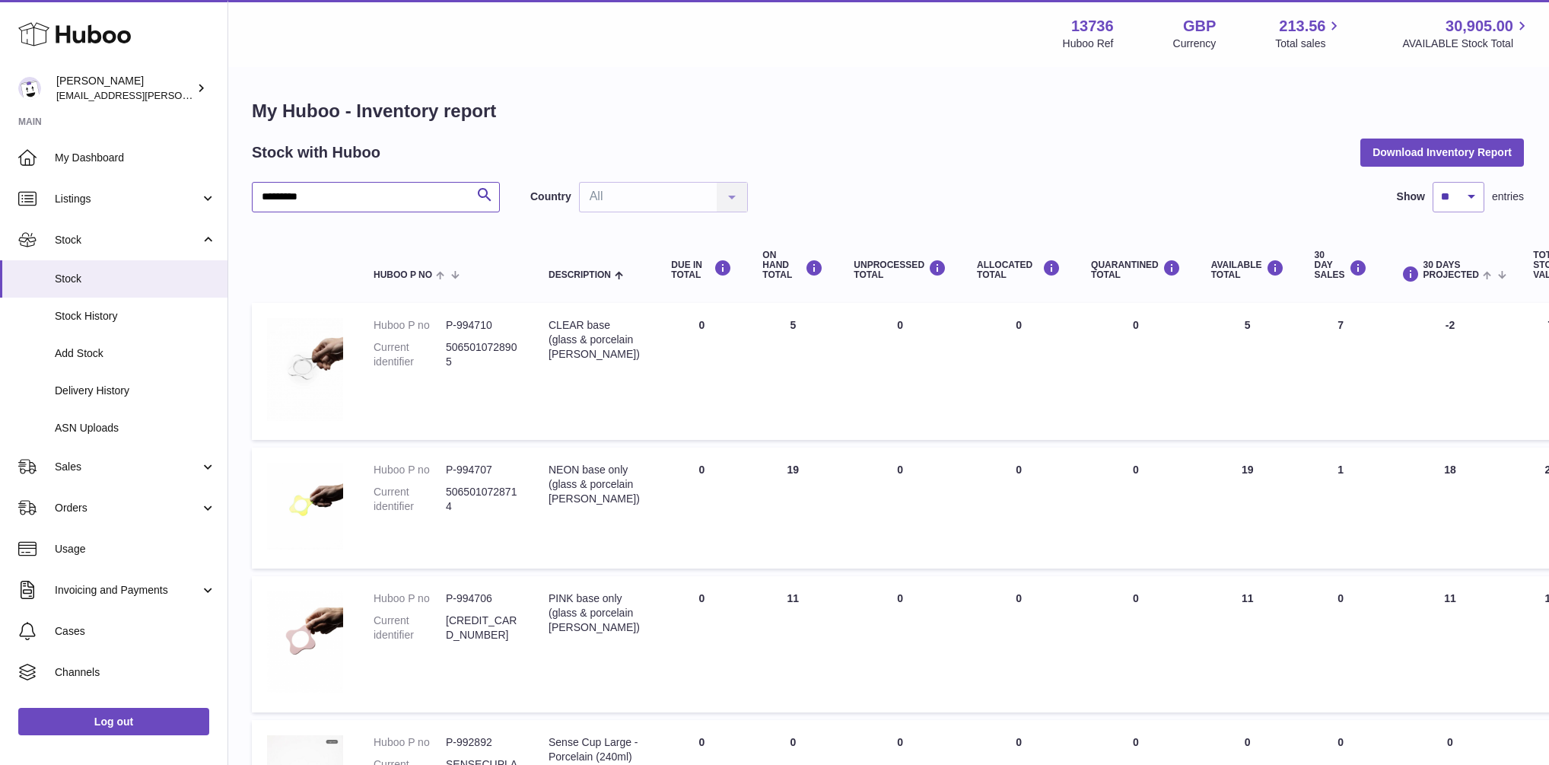
click at [428, 205] on input "*********" at bounding box center [376, 197] width 248 height 30
type input "*****"
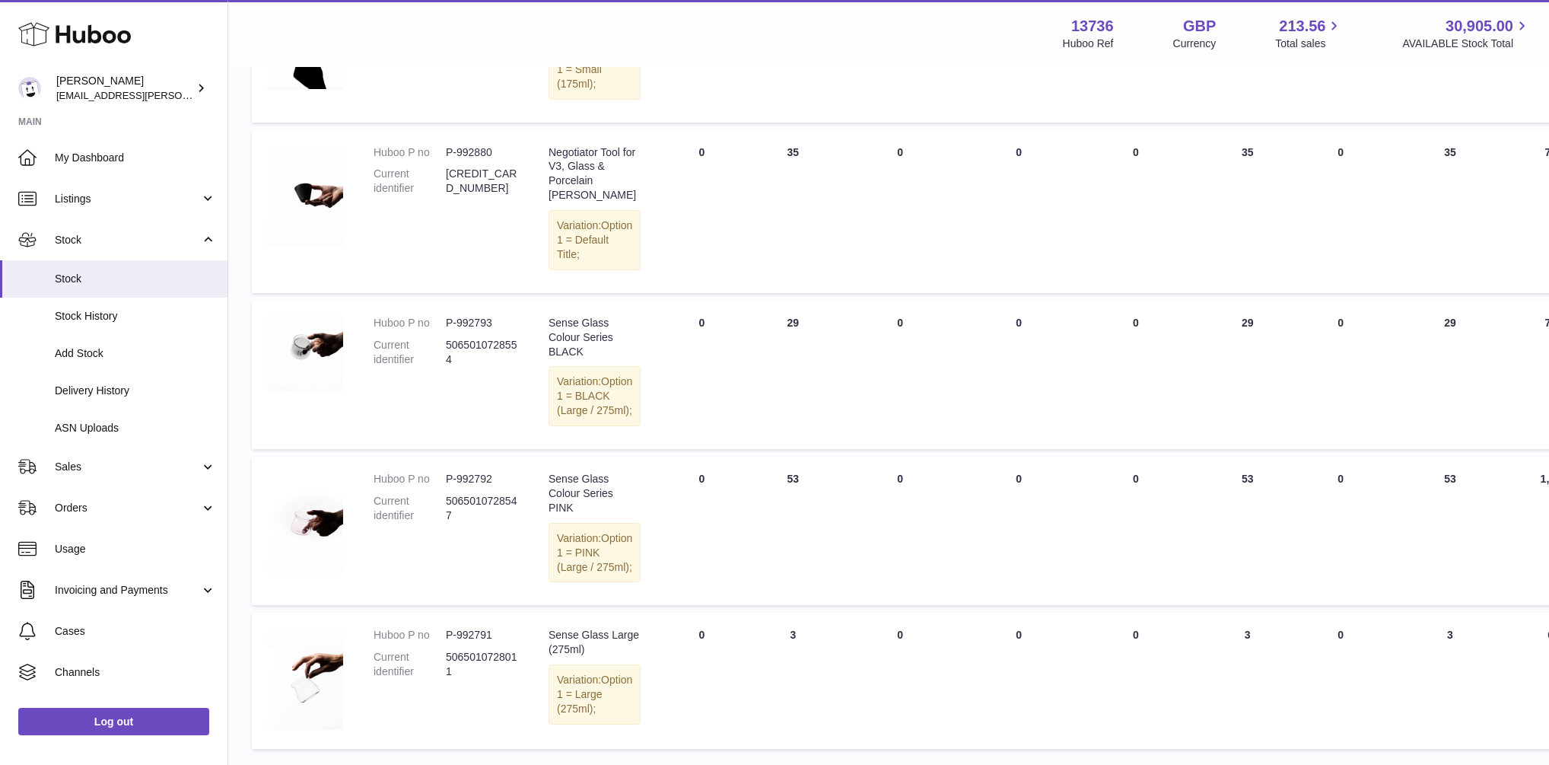
scroll to position [1157, 1]
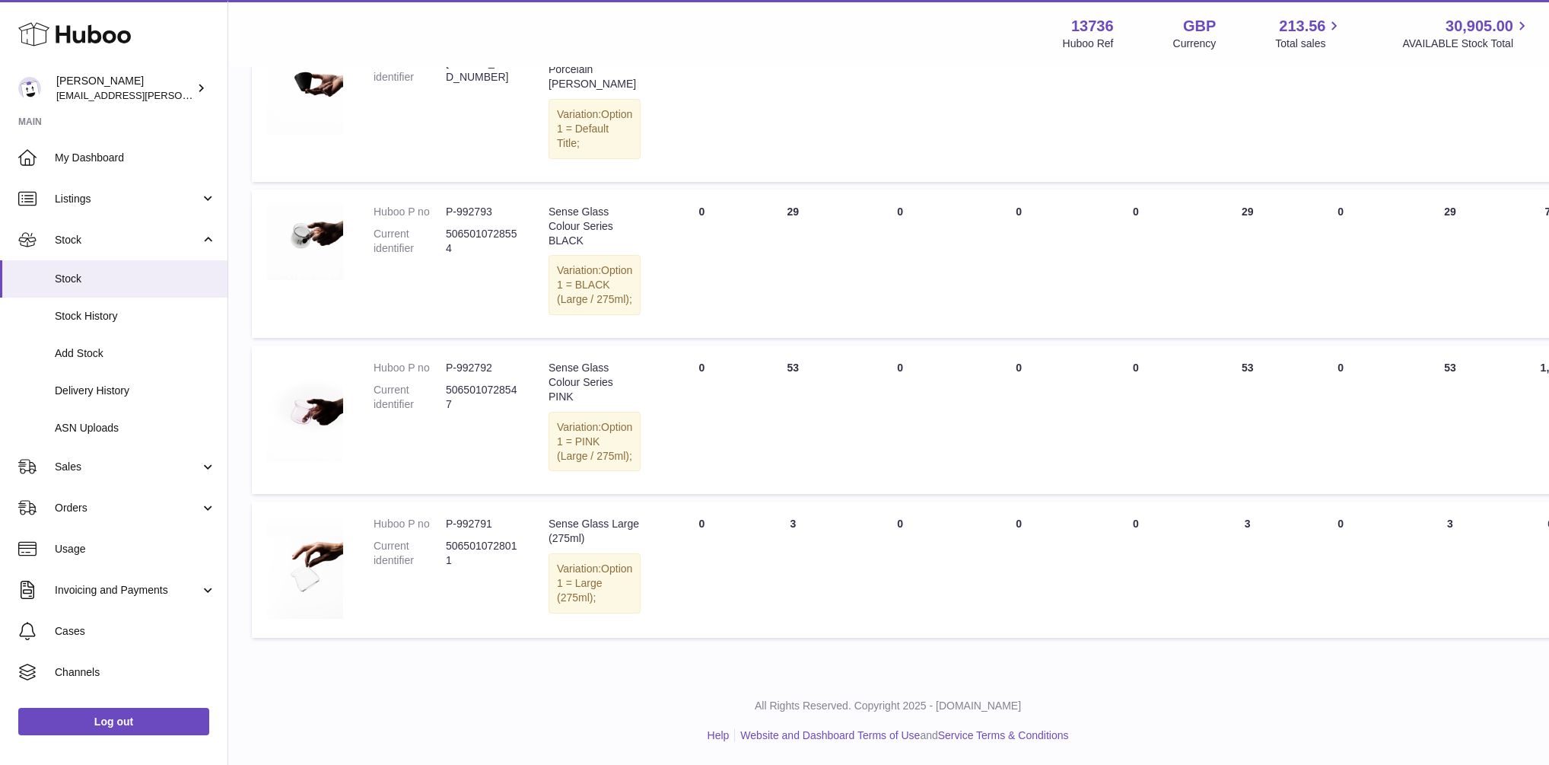
drag, startPoint x: 1227, startPoint y: 380, endPoint x: 1250, endPoint y: 378, distance: 22.9
click at [1250, 378] on td "AVAILABLE Total 53" at bounding box center [1247, 419] width 103 height 148
click at [1234, 375] on td "AVAILABLE Total 53" at bounding box center [1247, 419] width 103 height 148
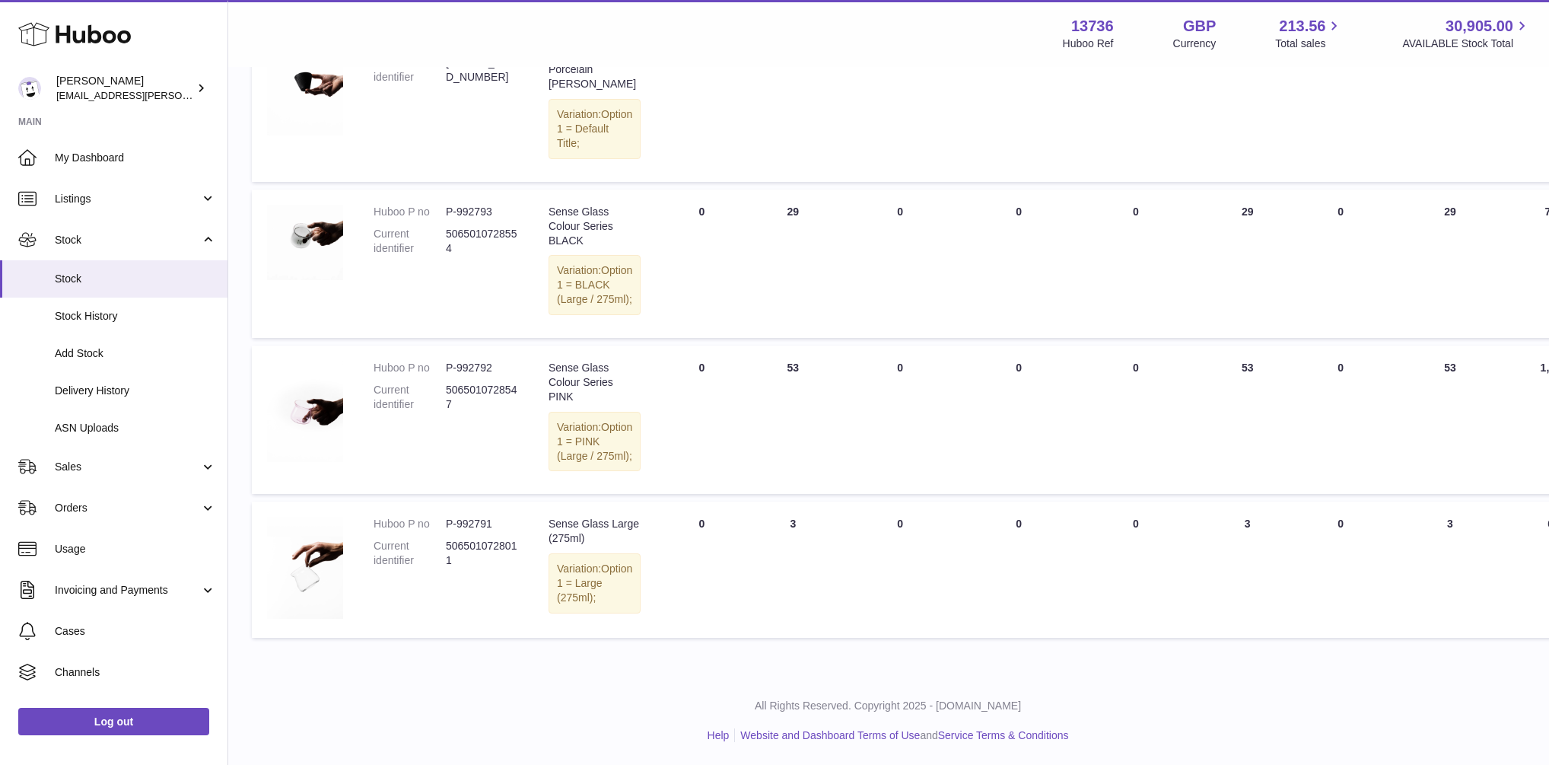
click at [1234, 375] on td "AVAILABLE Total 53" at bounding box center [1247, 419] width 103 height 148
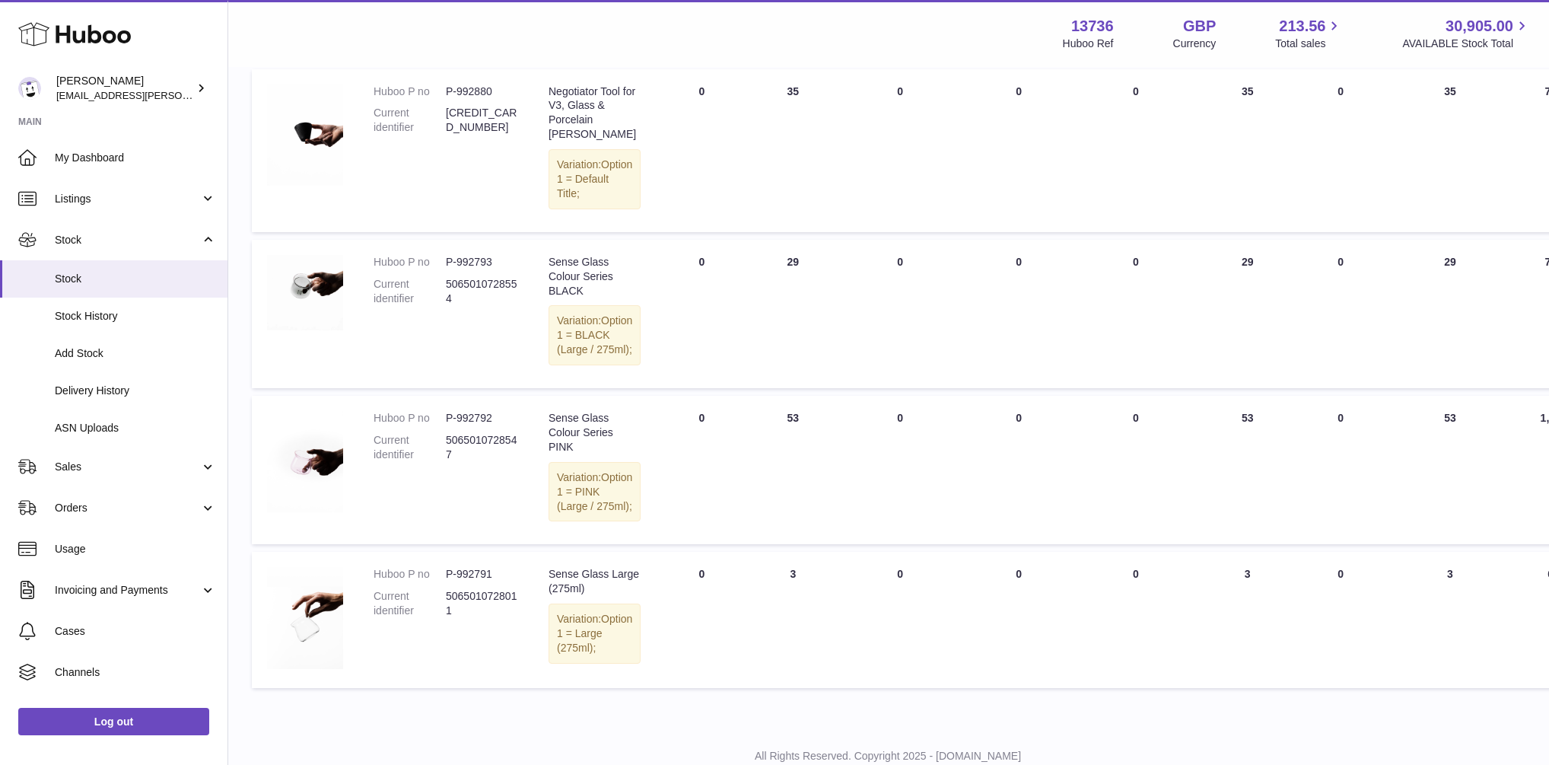
scroll to position [1096, 1]
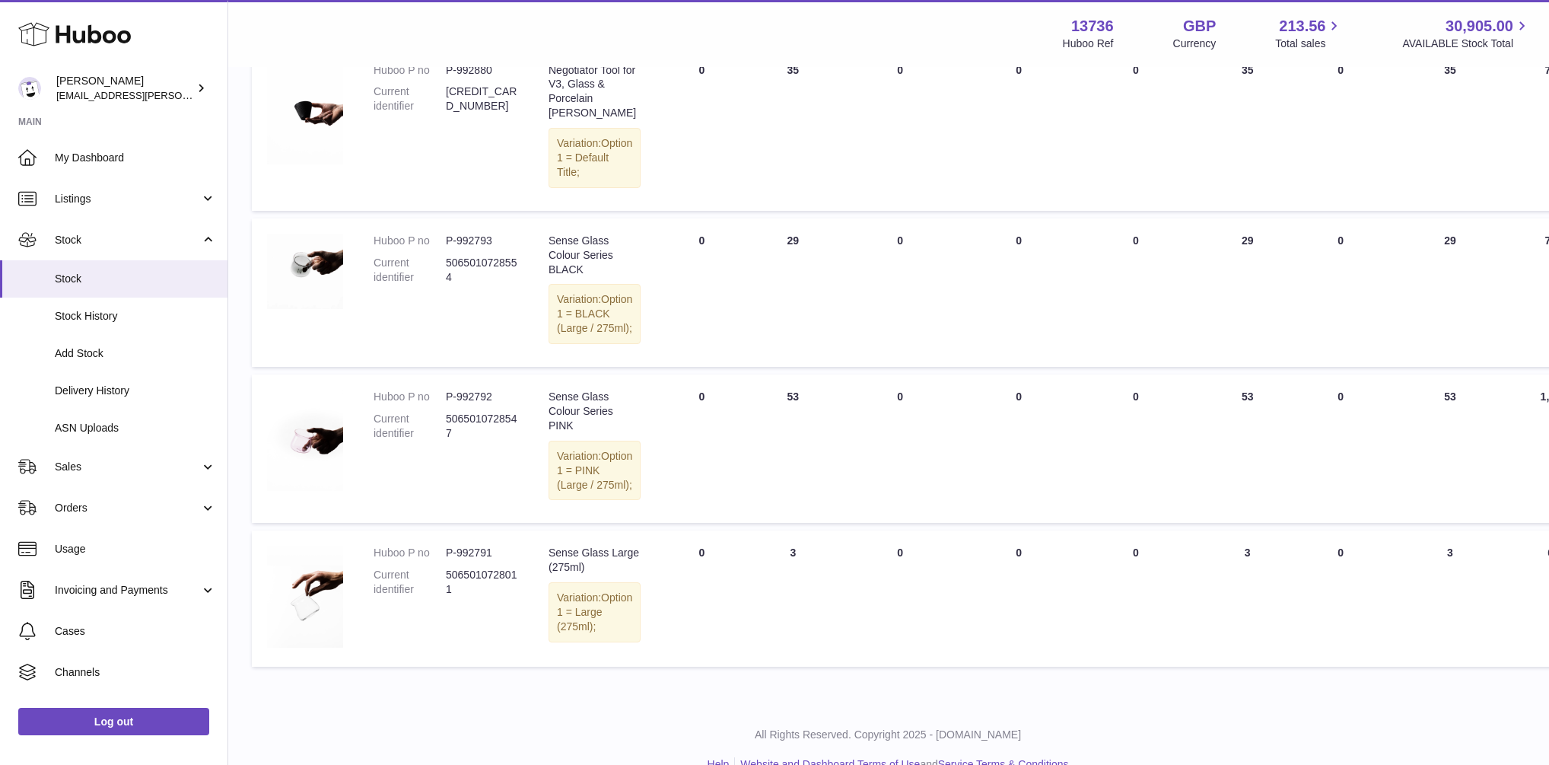
click at [1178, 447] on td "QUARANTINED Total 0" at bounding box center [1136, 448] width 120 height 148
drag, startPoint x: 1227, startPoint y: 437, endPoint x: 1238, endPoint y: 437, distance: 10.7
click at [1238, 437] on td "AVAILABLE Total 53" at bounding box center [1247, 448] width 103 height 148
click at [1233, 436] on td "AVAILABLE Total 53" at bounding box center [1247, 448] width 103 height 148
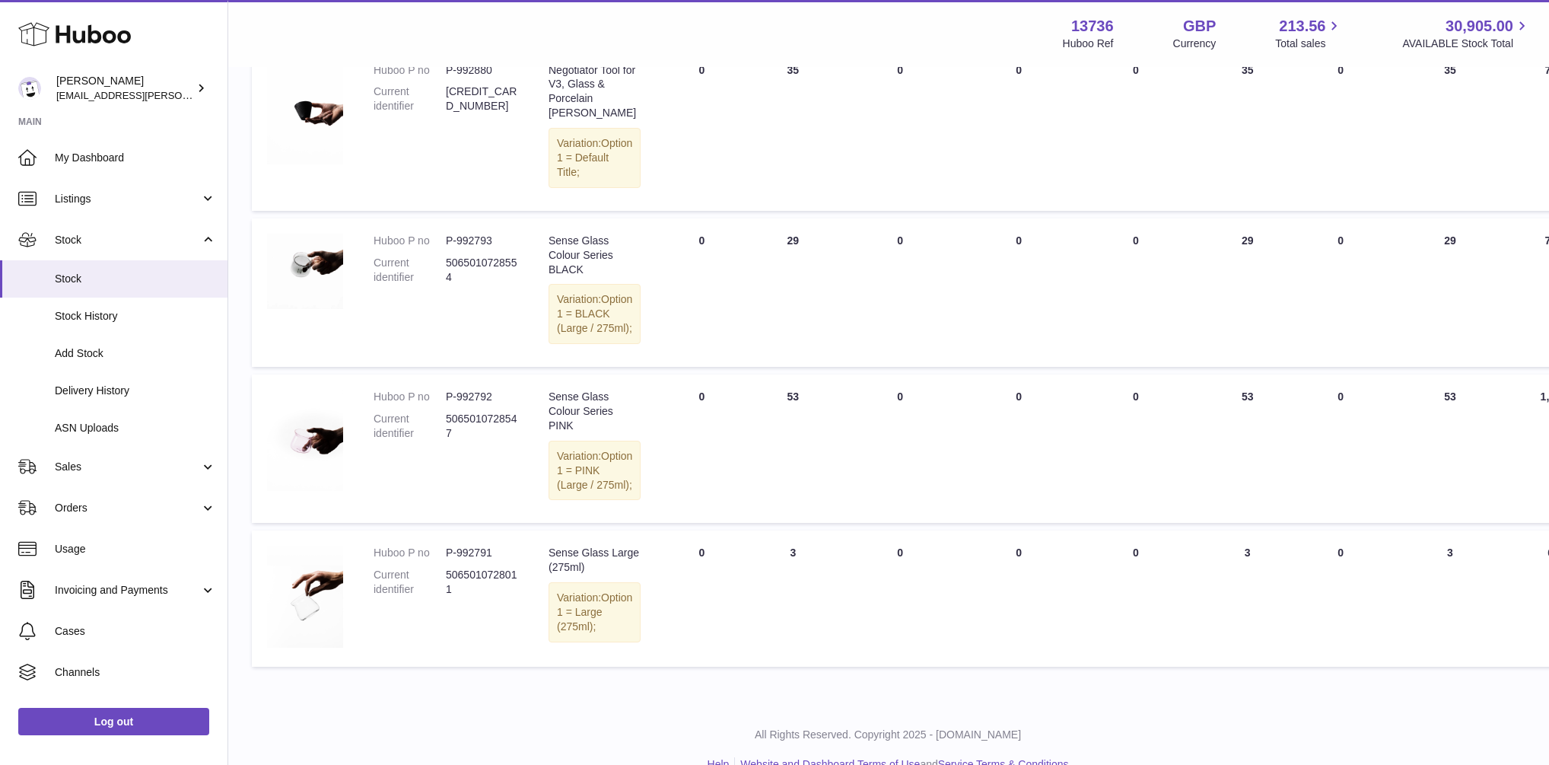
click at [1233, 436] on td "AVAILABLE Total 53" at bounding box center [1247, 448] width 103 height 148
click at [1243, 441] on td "AVAILABLE Total 53" at bounding box center [1247, 448] width 103 height 148
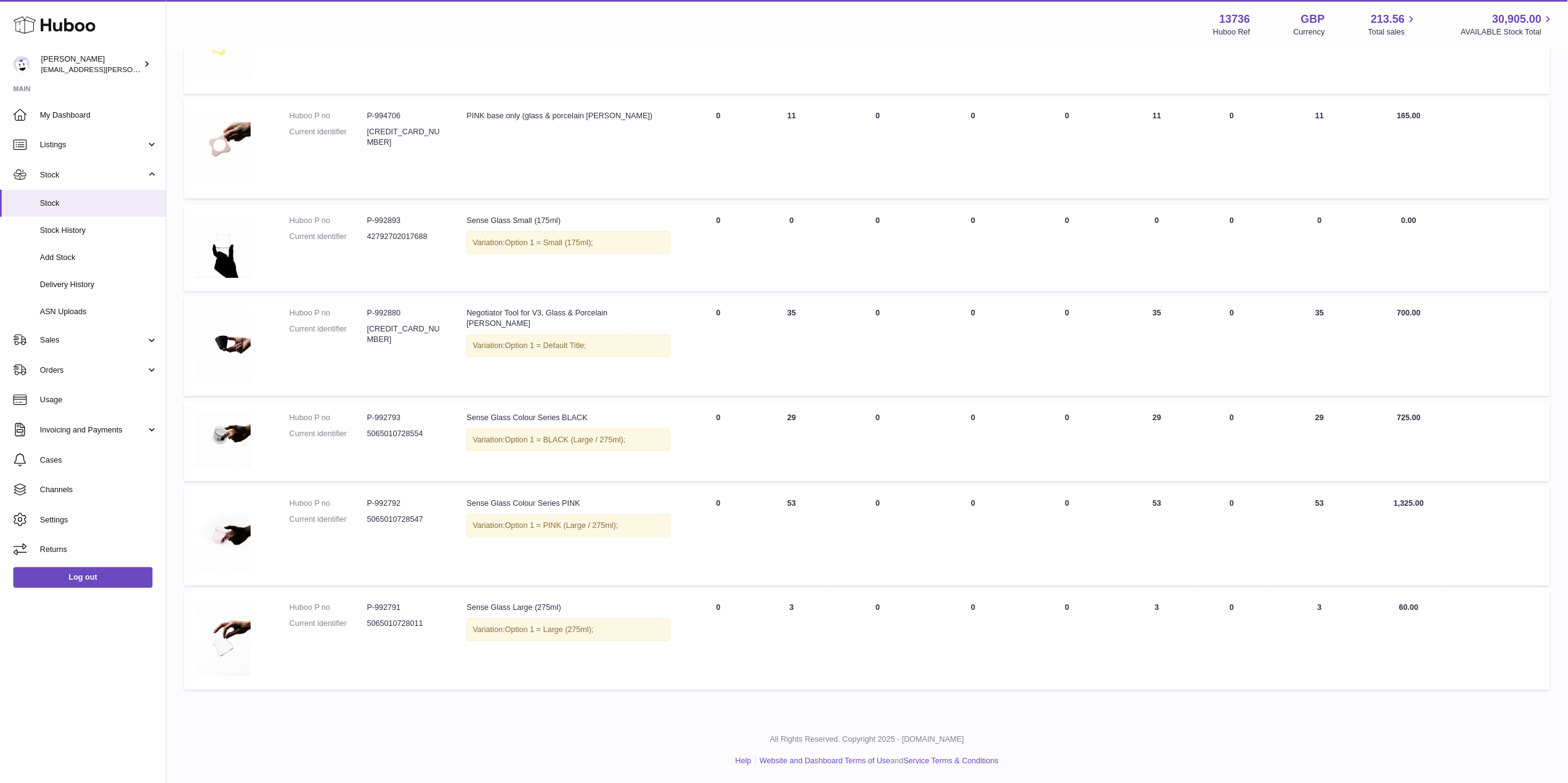
scroll to position [588, 0]
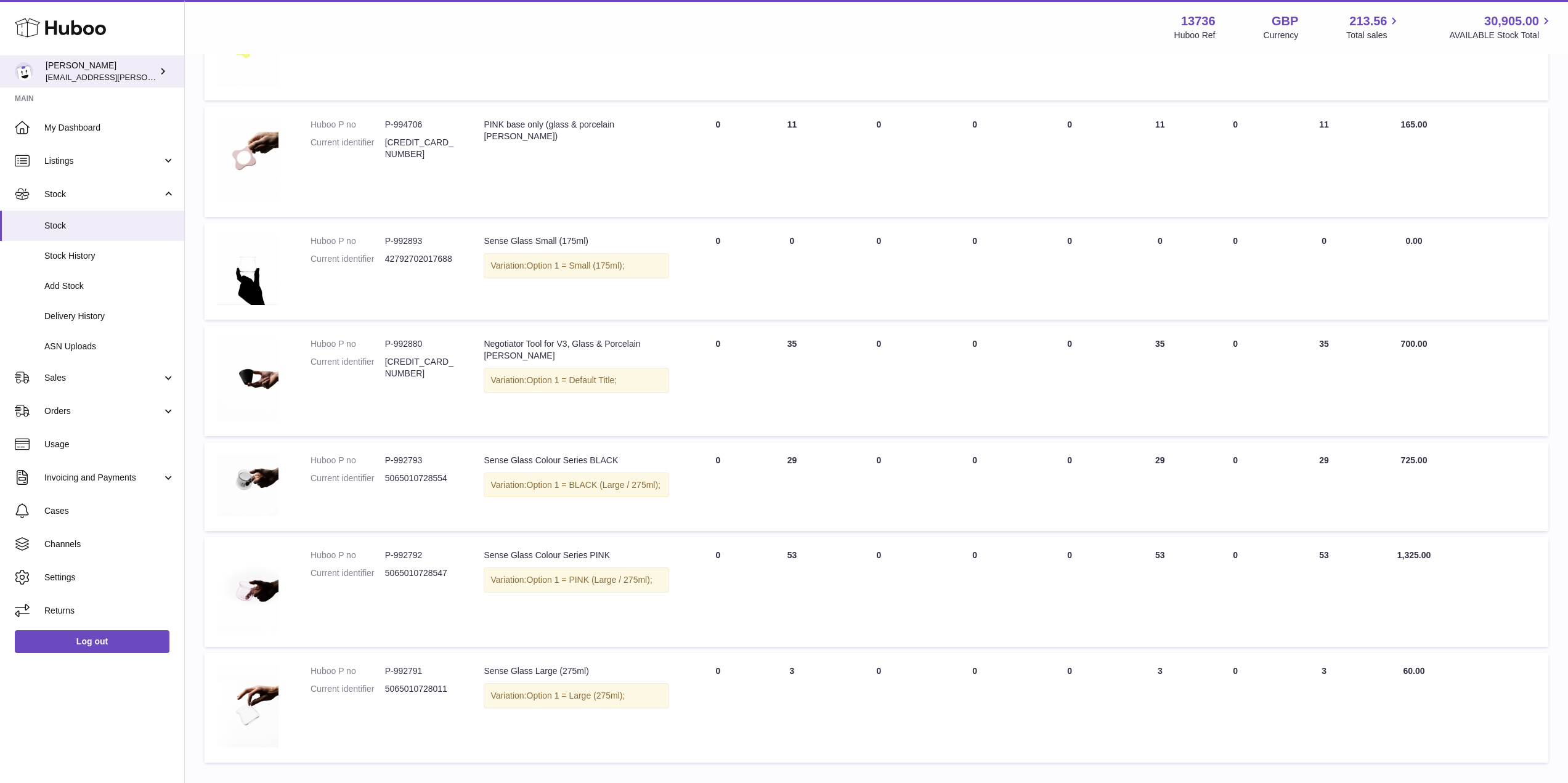
click at [58, 65] on div "OREA horia@orea.uk" at bounding box center [100, 71] width 111 height 23
